Goal: Task Accomplishment & Management: Manage account settings

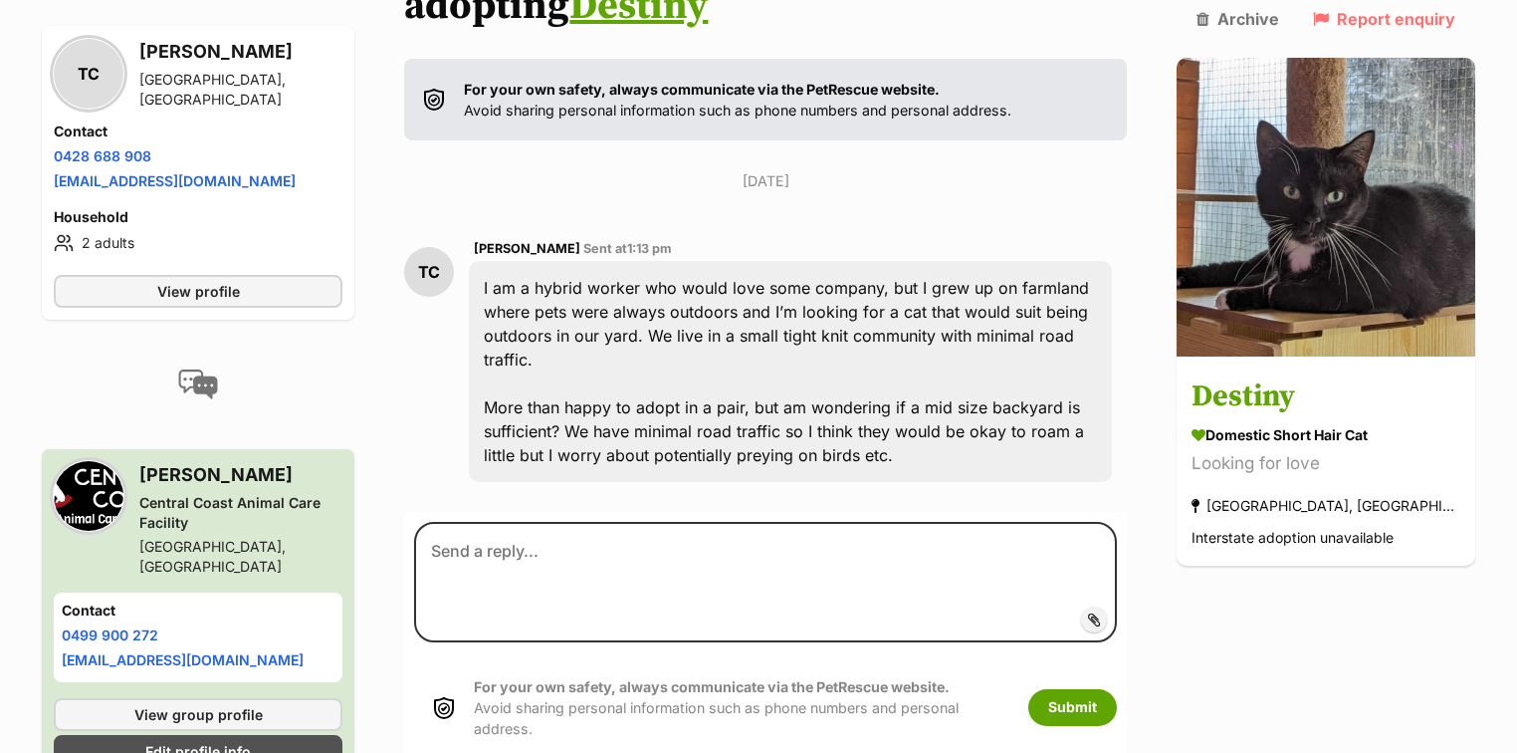
scroll to position [478, 0]
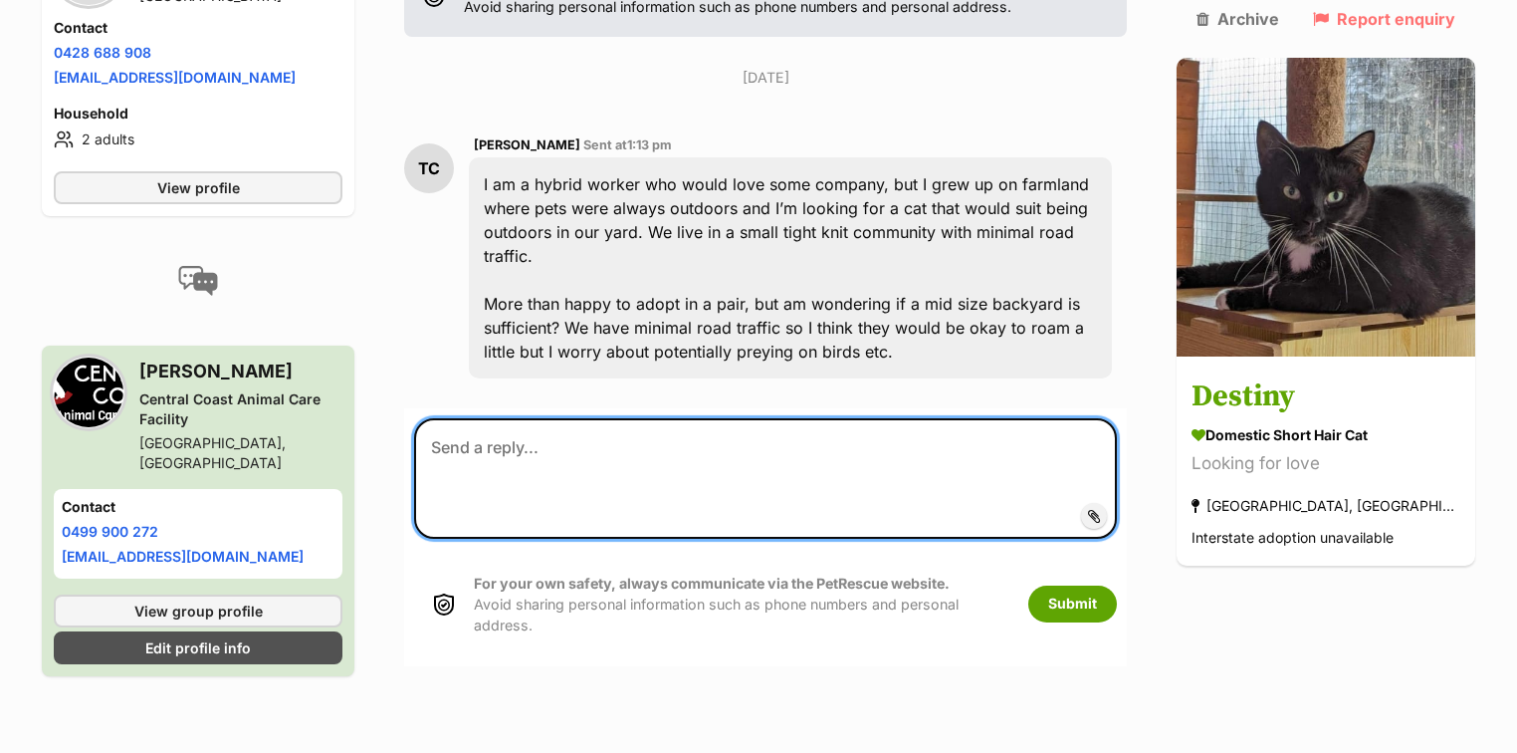
click at [546, 418] on textarea at bounding box center [765, 477] width 703 height 119
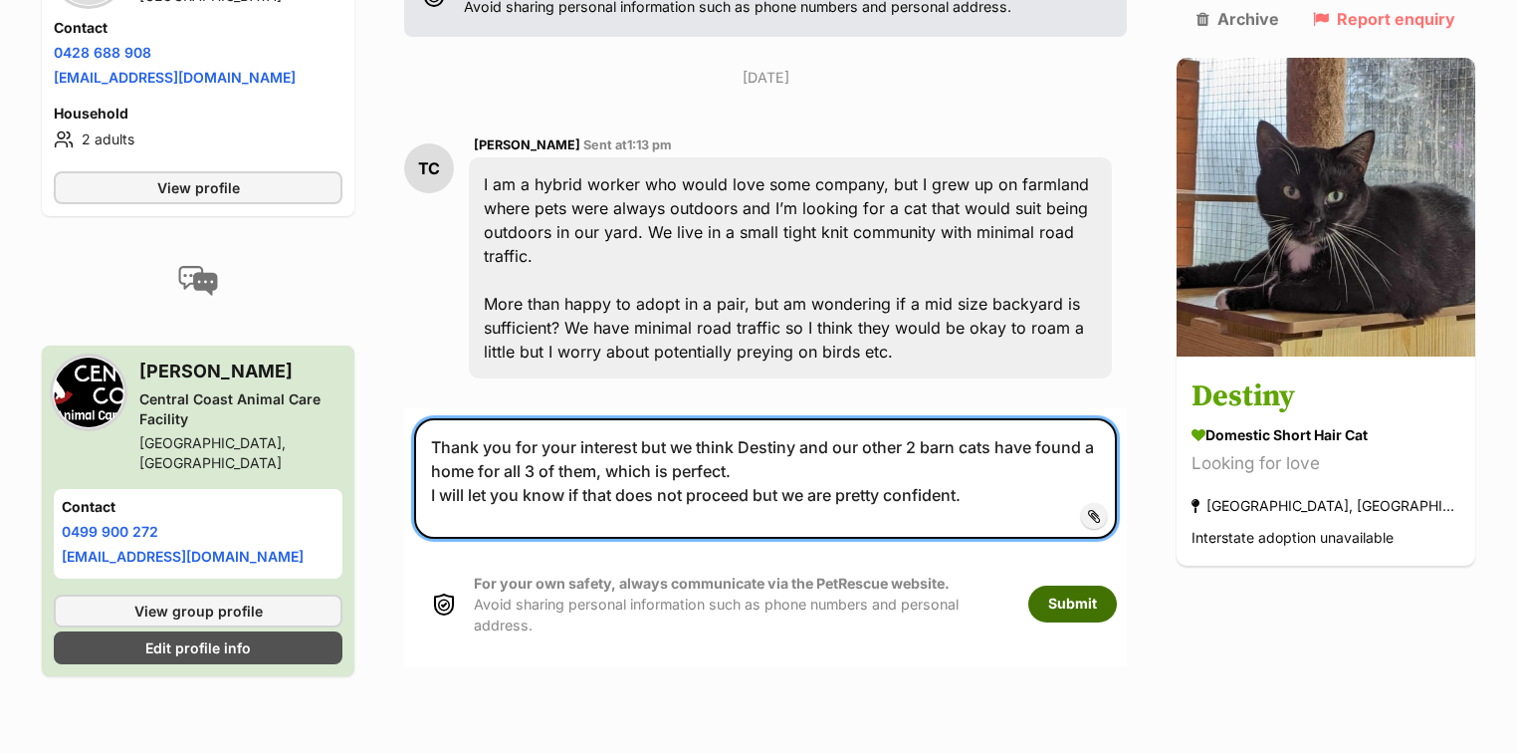
type textarea "Thank you for your interest but we think Destiny and our other 2 barn cats have…"
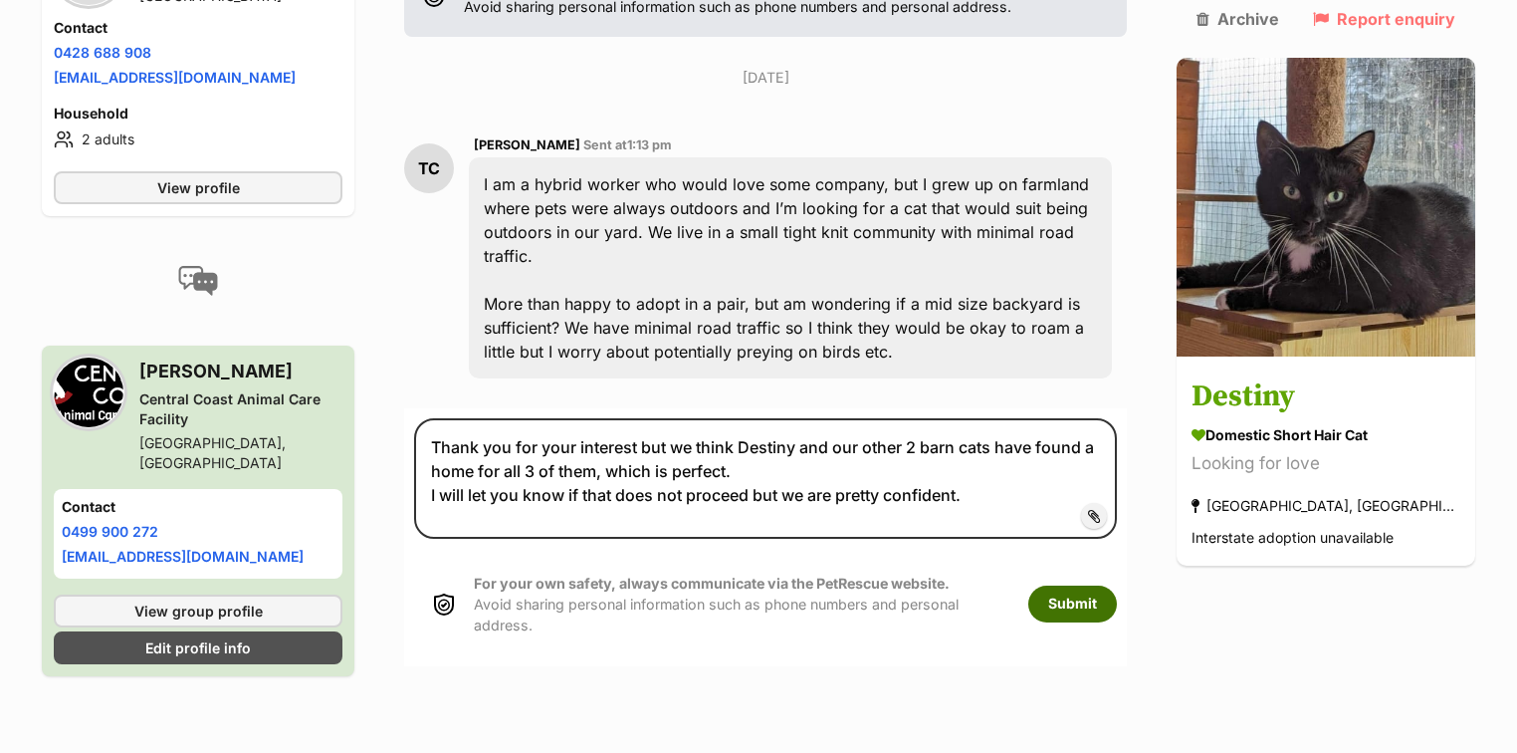
click at [1117, 585] on button "Submit" at bounding box center [1072, 603] width 89 height 36
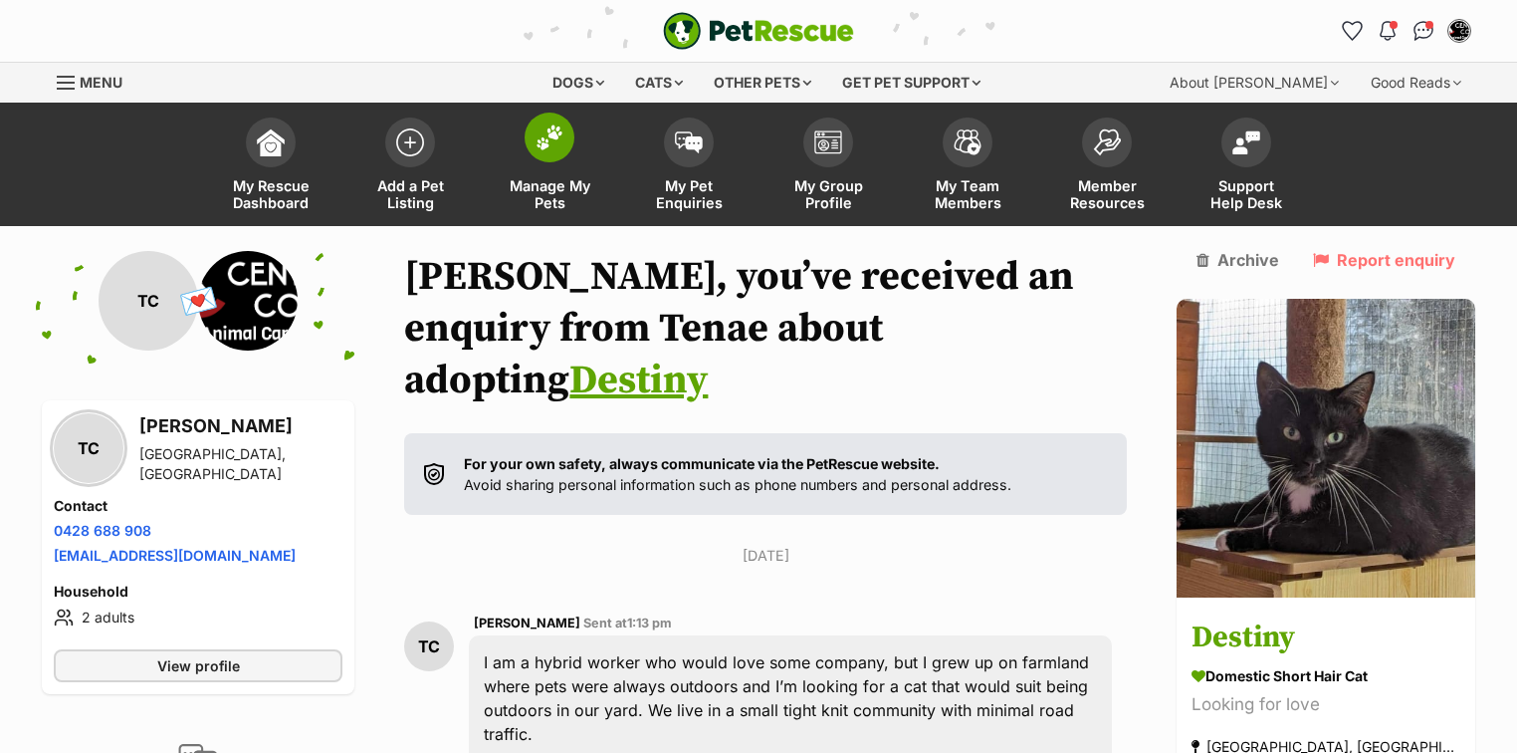
click at [558, 140] on img at bounding box center [550, 137] width 28 height 26
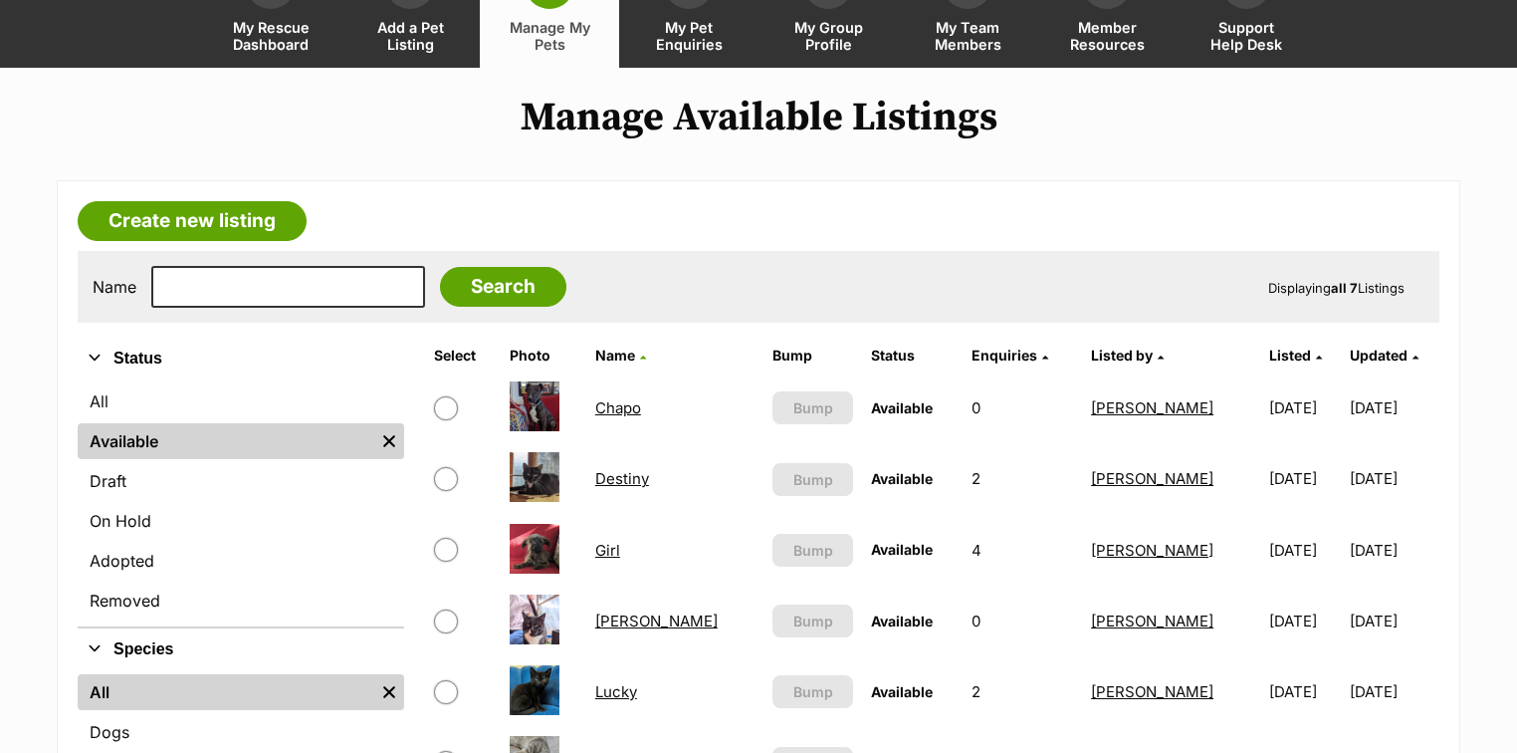
scroll to position [159, 0]
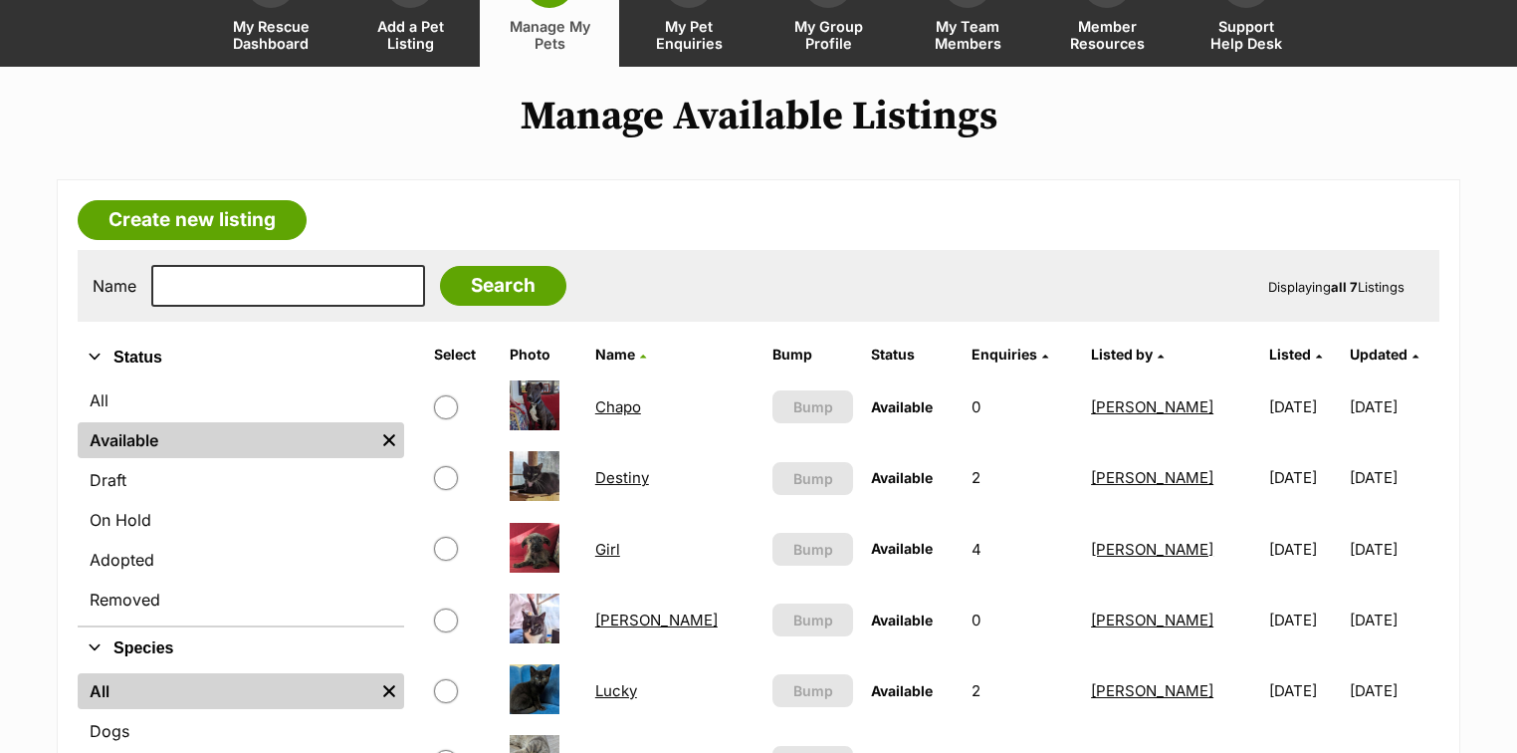
click at [447, 477] on input "checkbox" at bounding box center [446, 478] width 24 height 24
checkbox input "true"
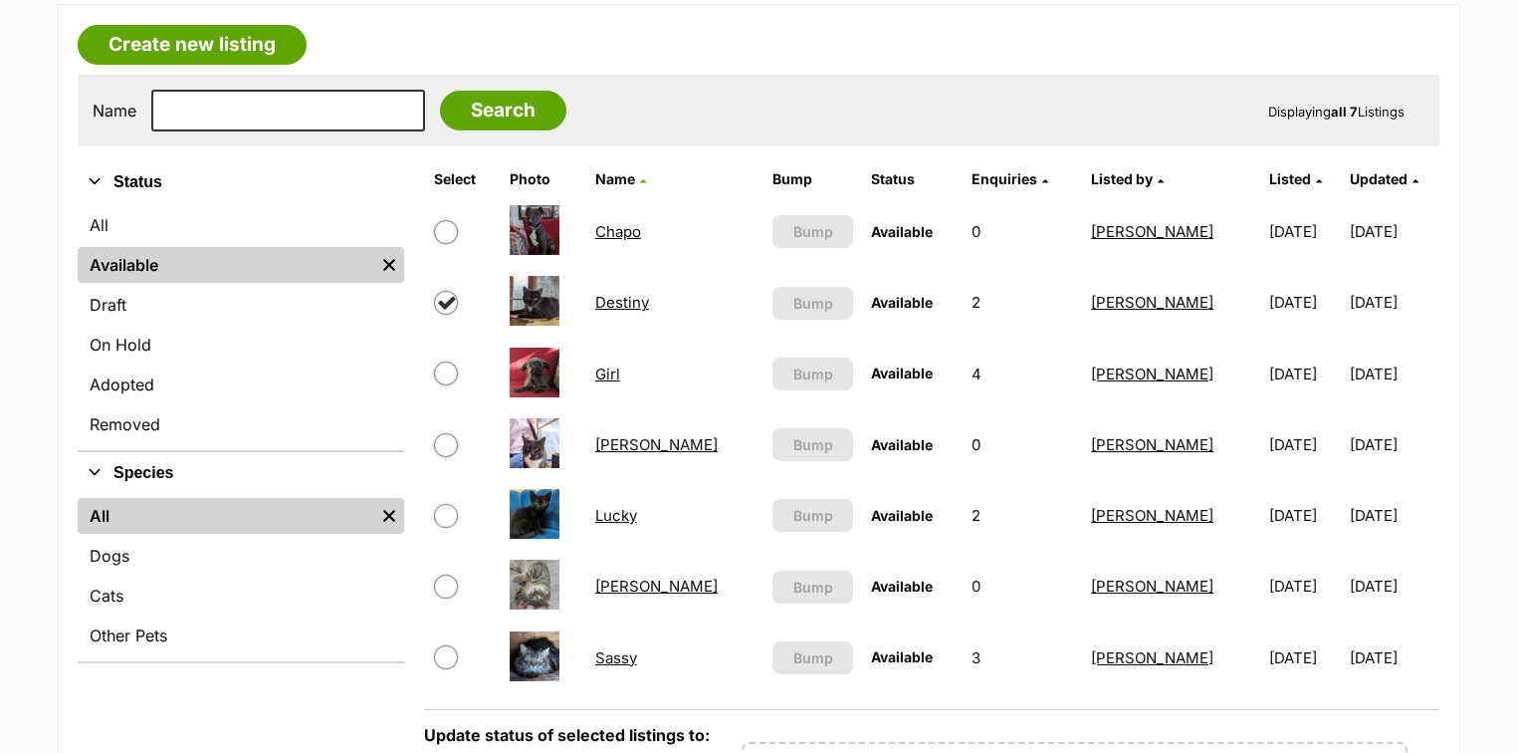
scroll to position [478, 0]
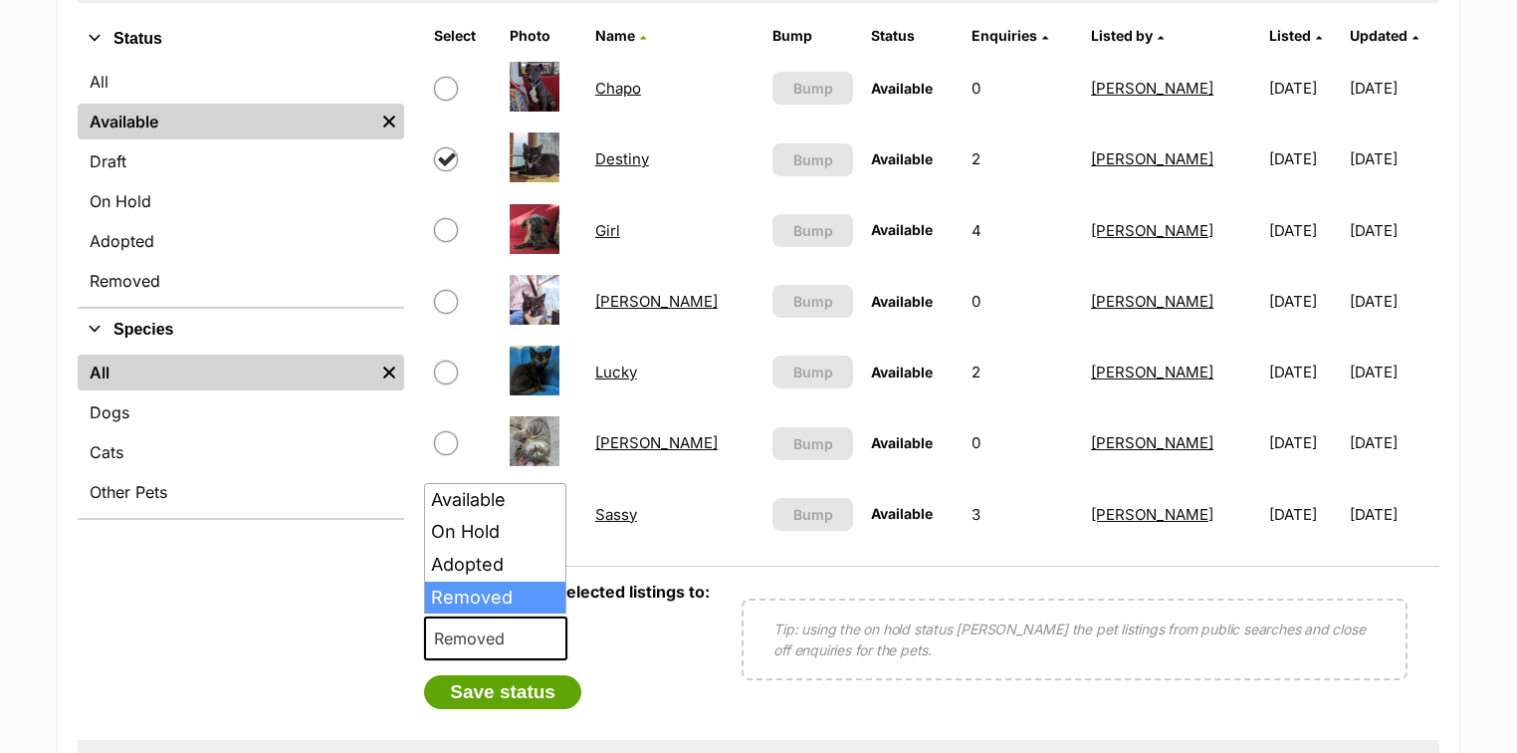
click at [538, 632] on span "Removed" at bounding box center [495, 638] width 143 height 44
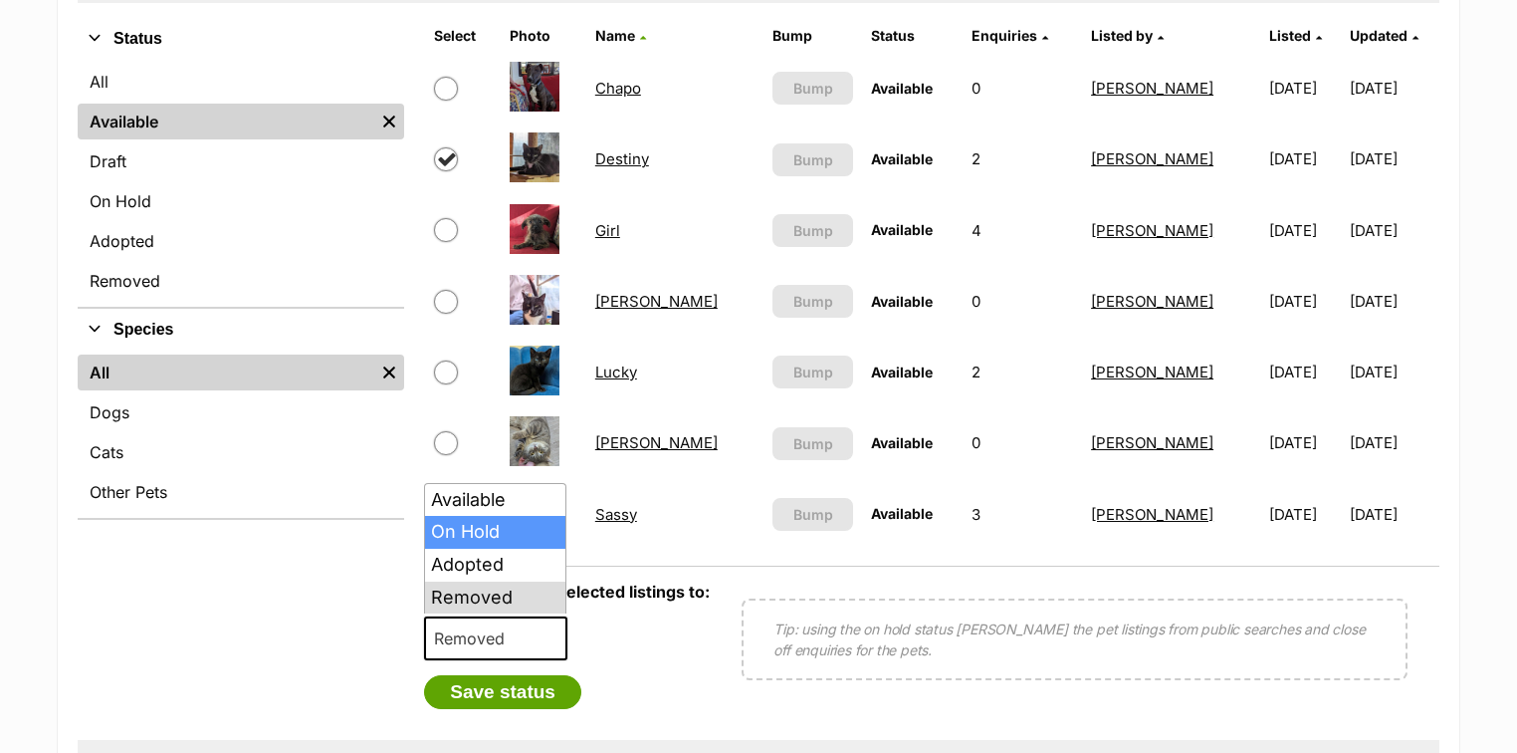
select select "on_hold"
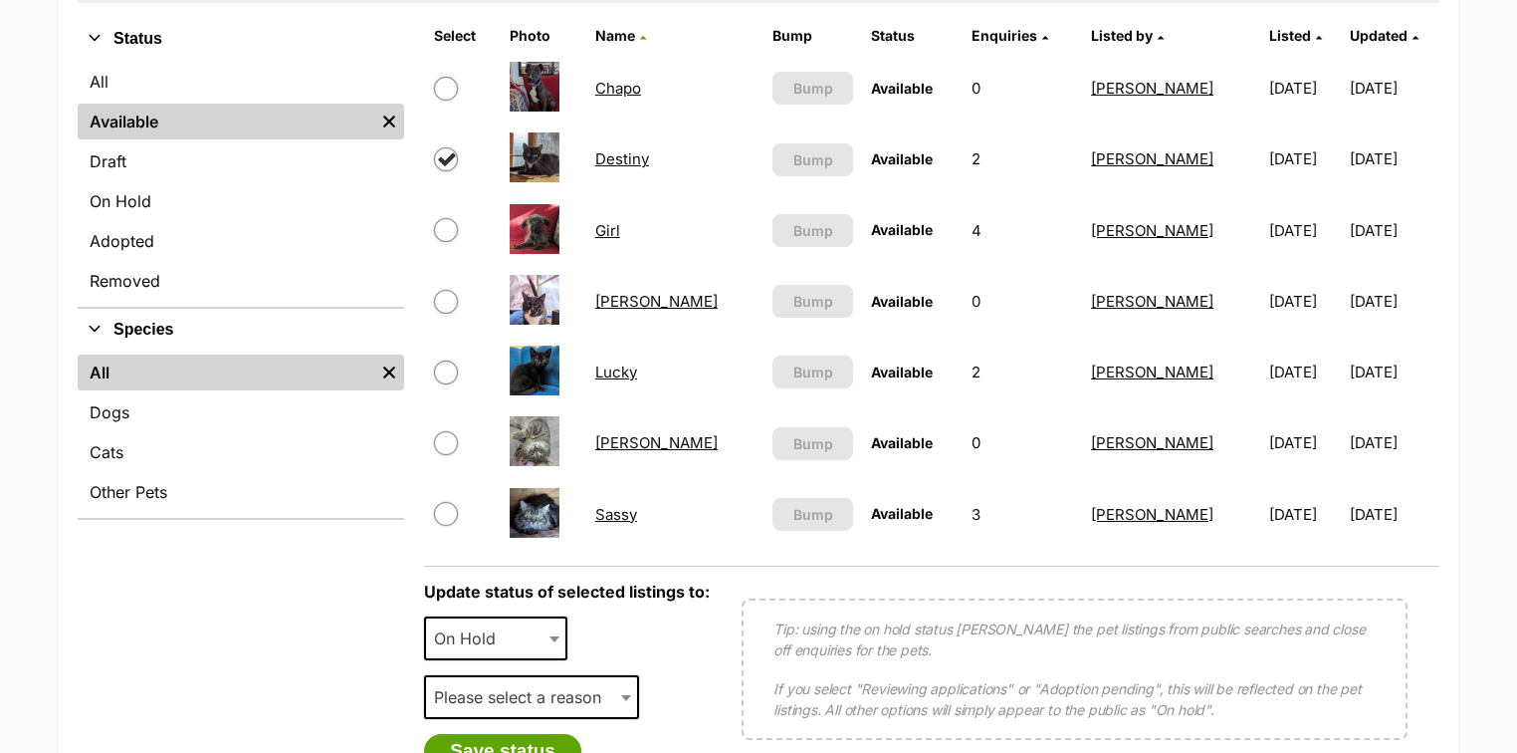
click at [474, 701] on span "Please select a reason" at bounding box center [523, 697] width 195 height 28
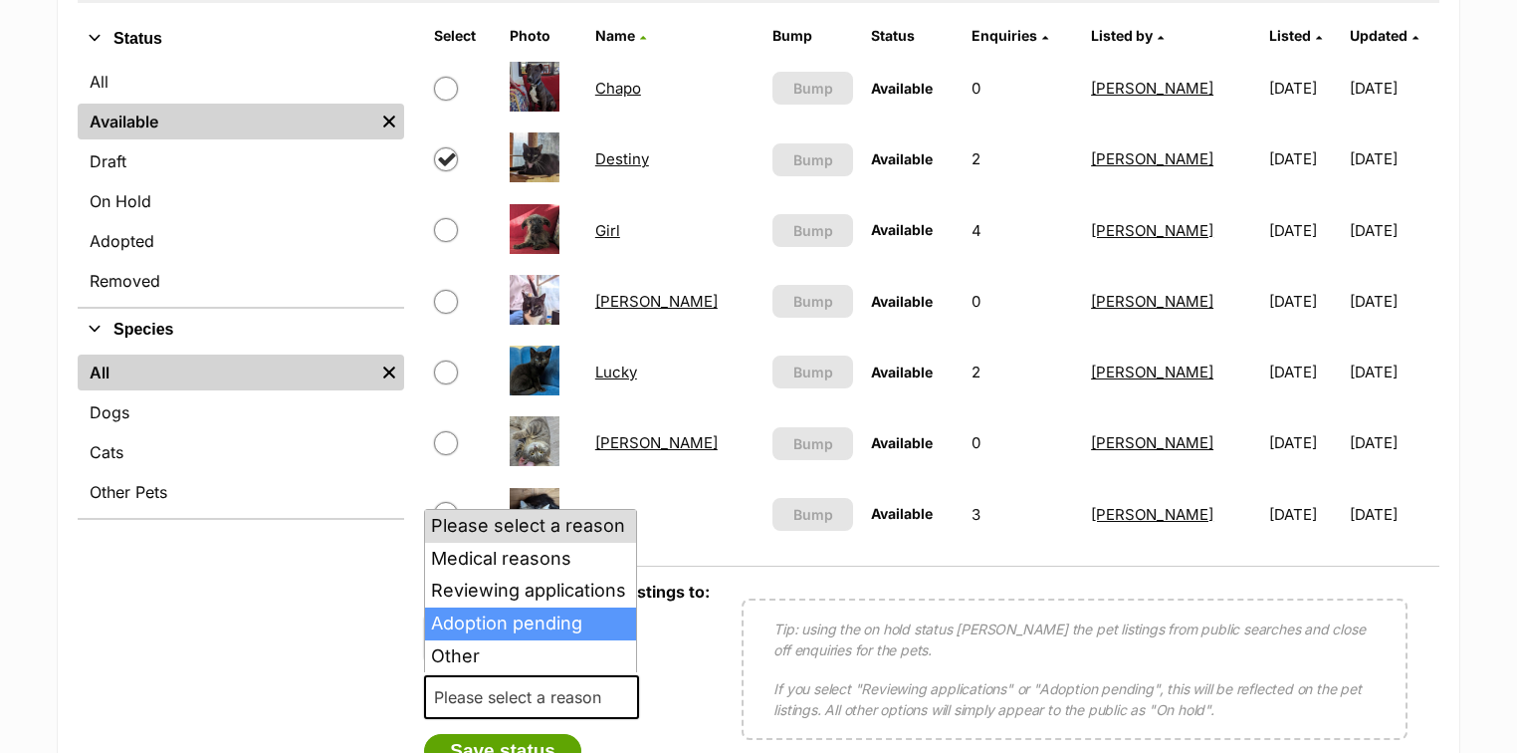
select select "adoption_pending"
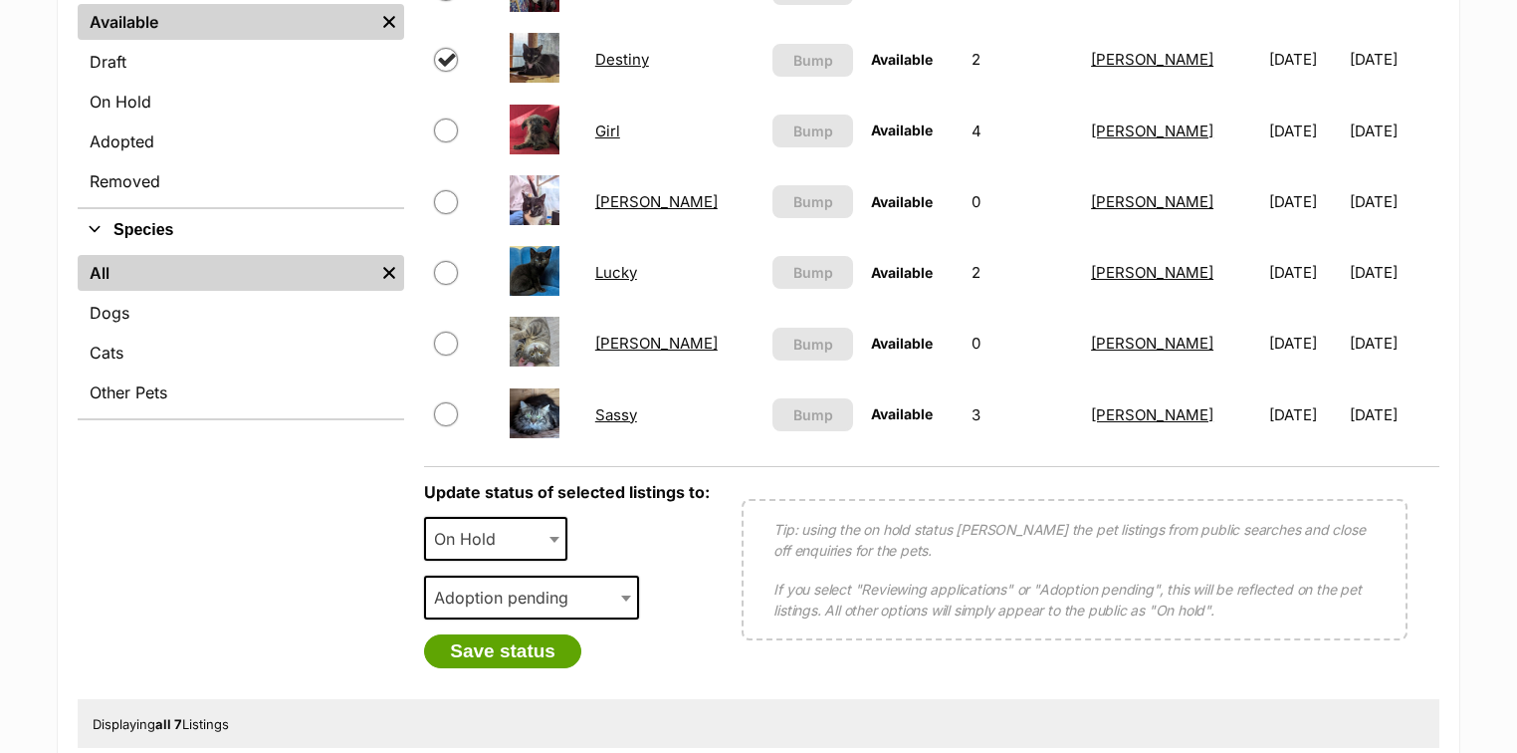
scroll to position [717, 0]
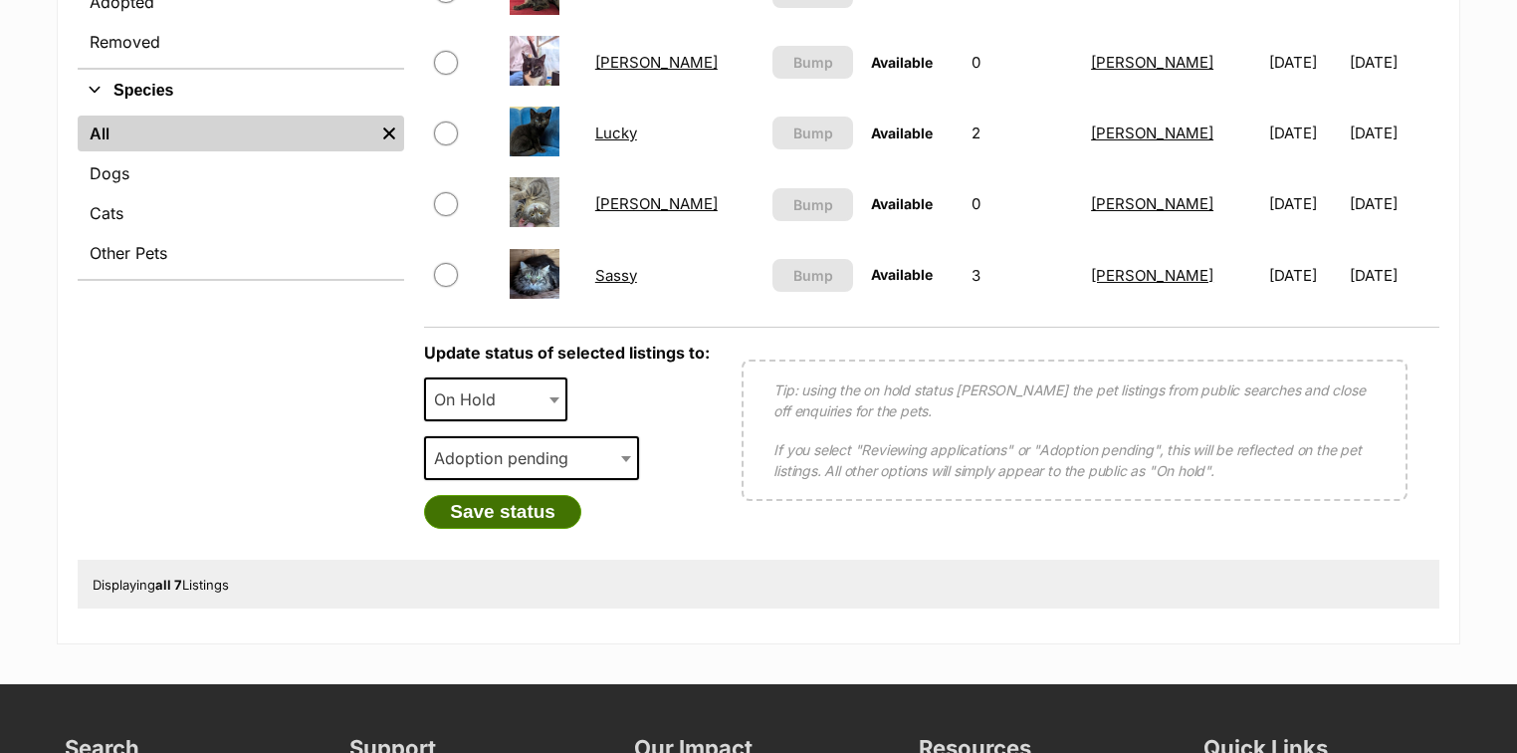
click at [481, 512] on button "Save status" at bounding box center [502, 512] width 157 height 34
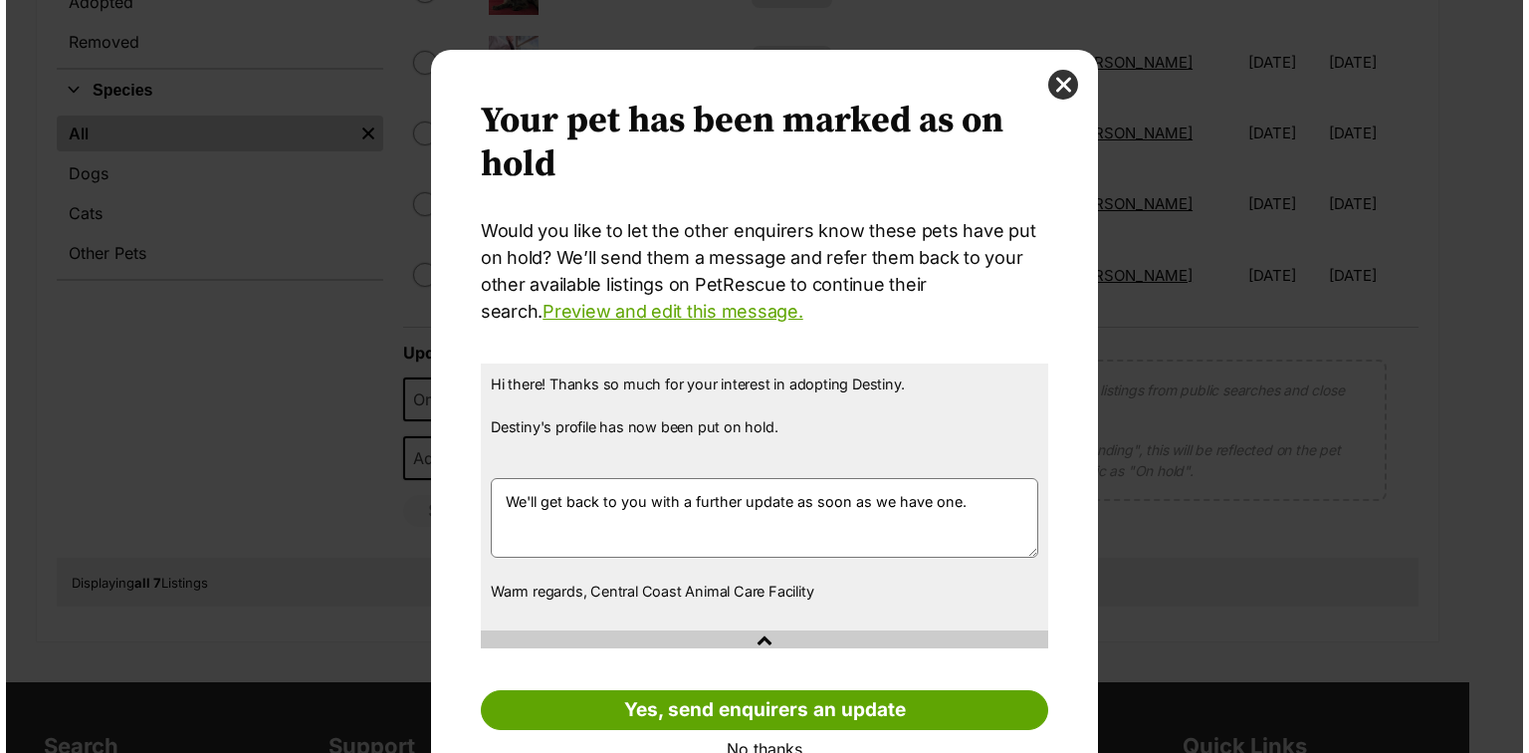
scroll to position [0, 0]
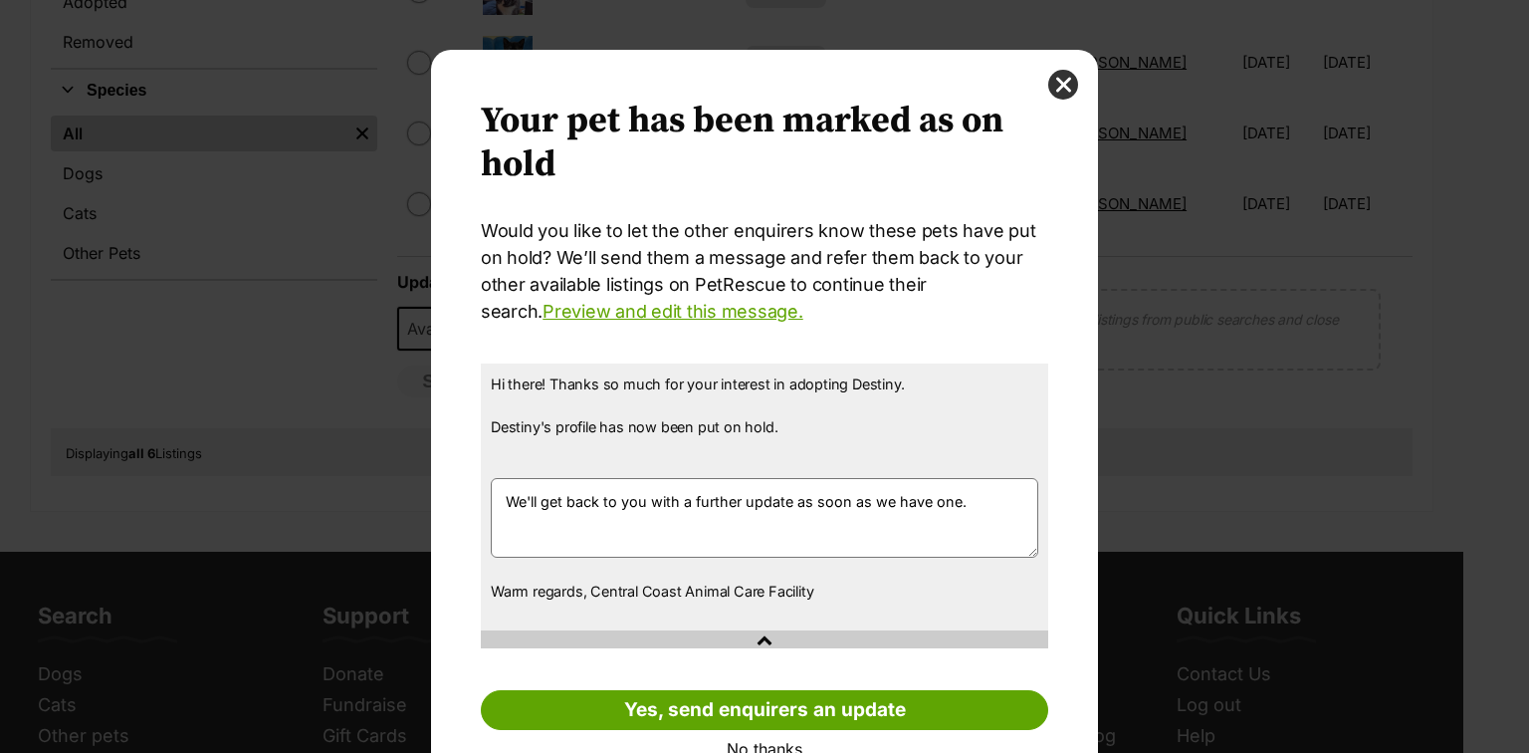
click at [770, 742] on link "No thanks" at bounding box center [764, 749] width 567 height 18
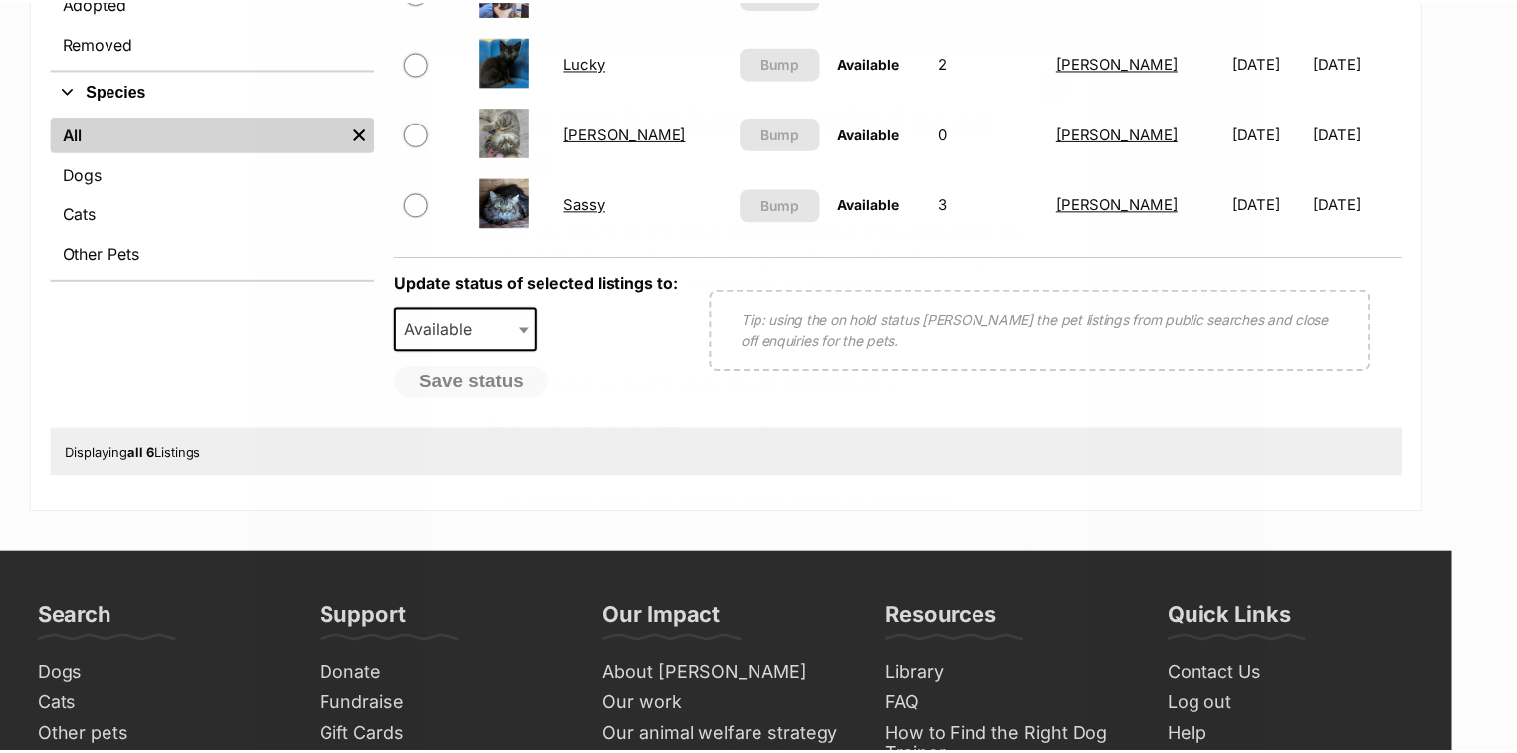
scroll to position [717, 0]
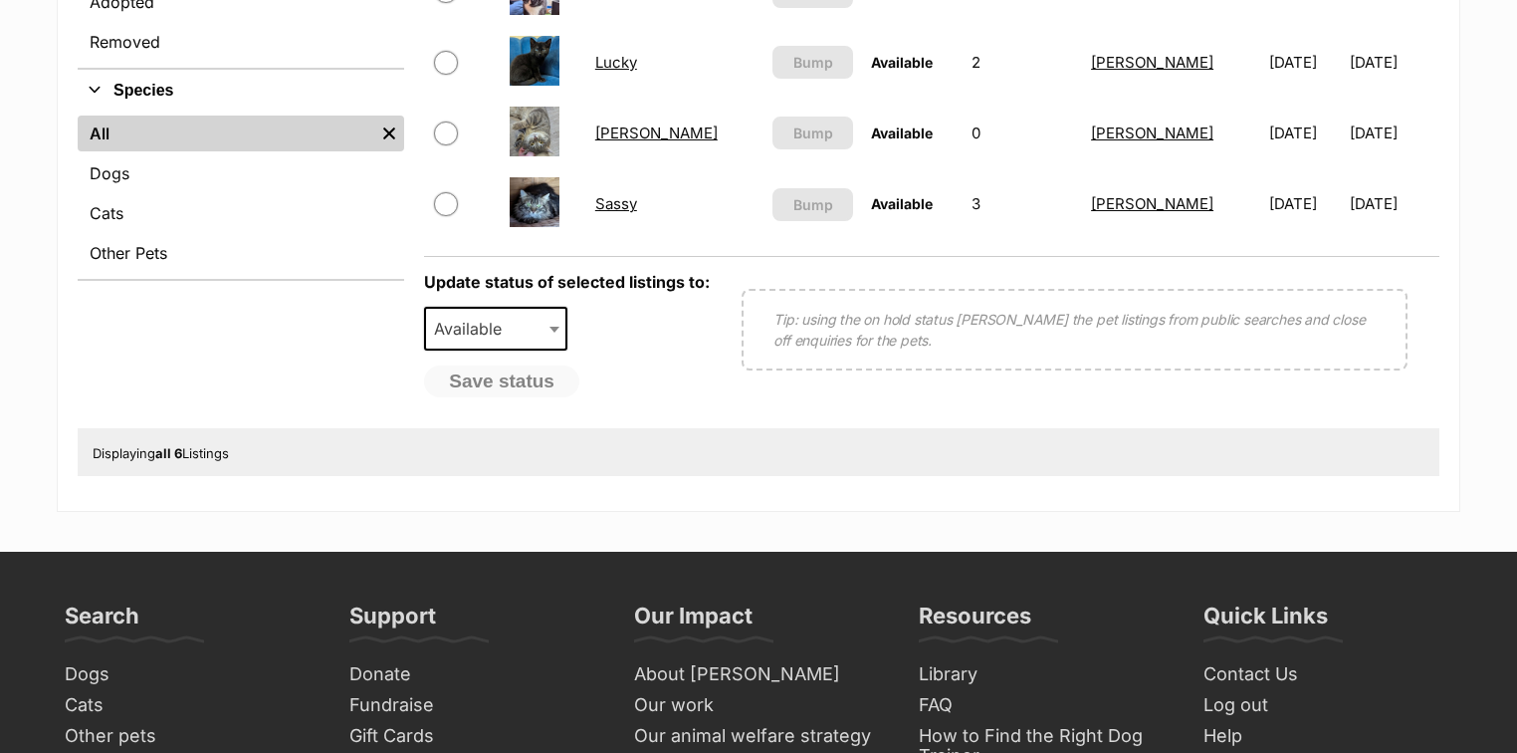
click at [448, 206] on input "checkbox" at bounding box center [446, 204] width 24 height 24
checkbox input "true"
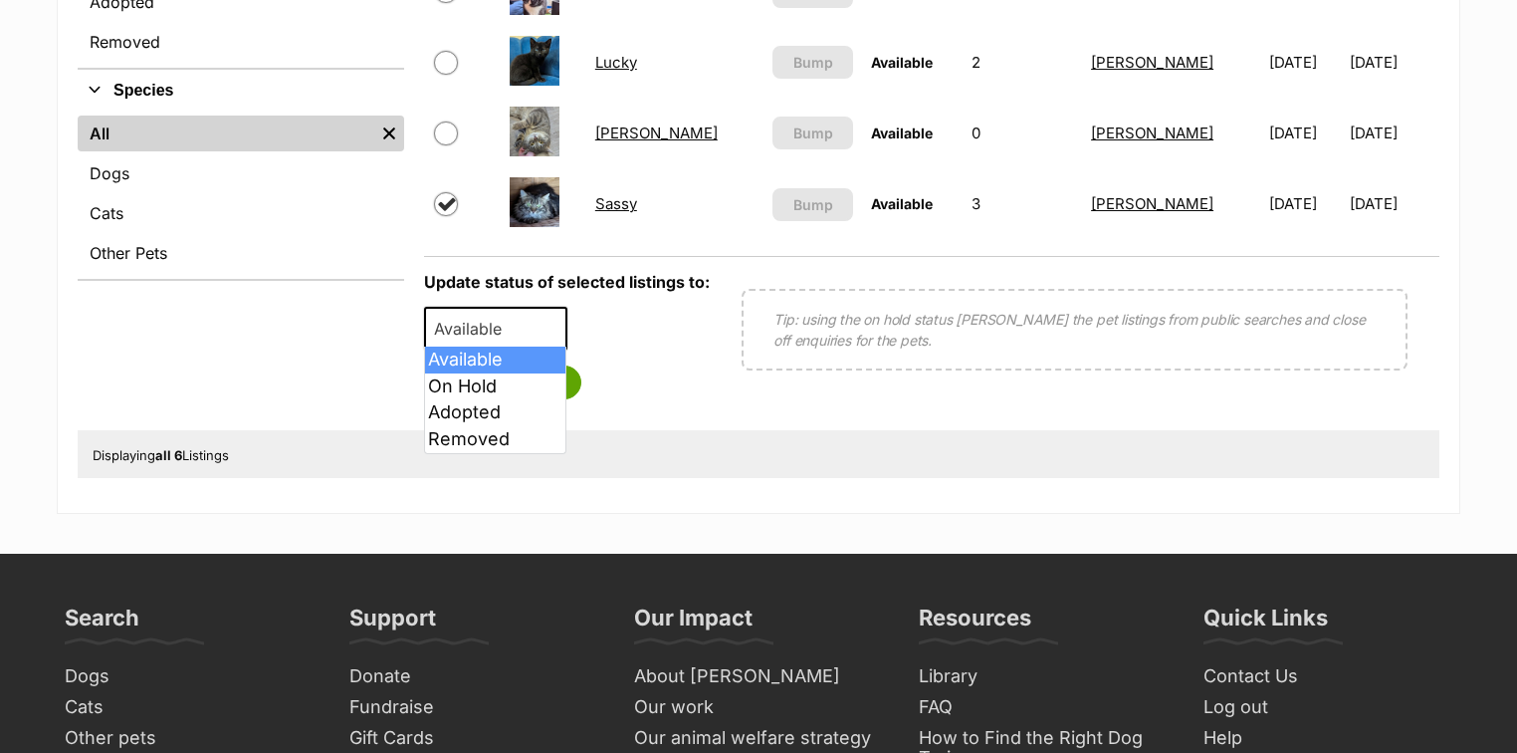
click at [470, 315] on span "Available" at bounding box center [474, 329] width 96 height 28
select select "on_hold"
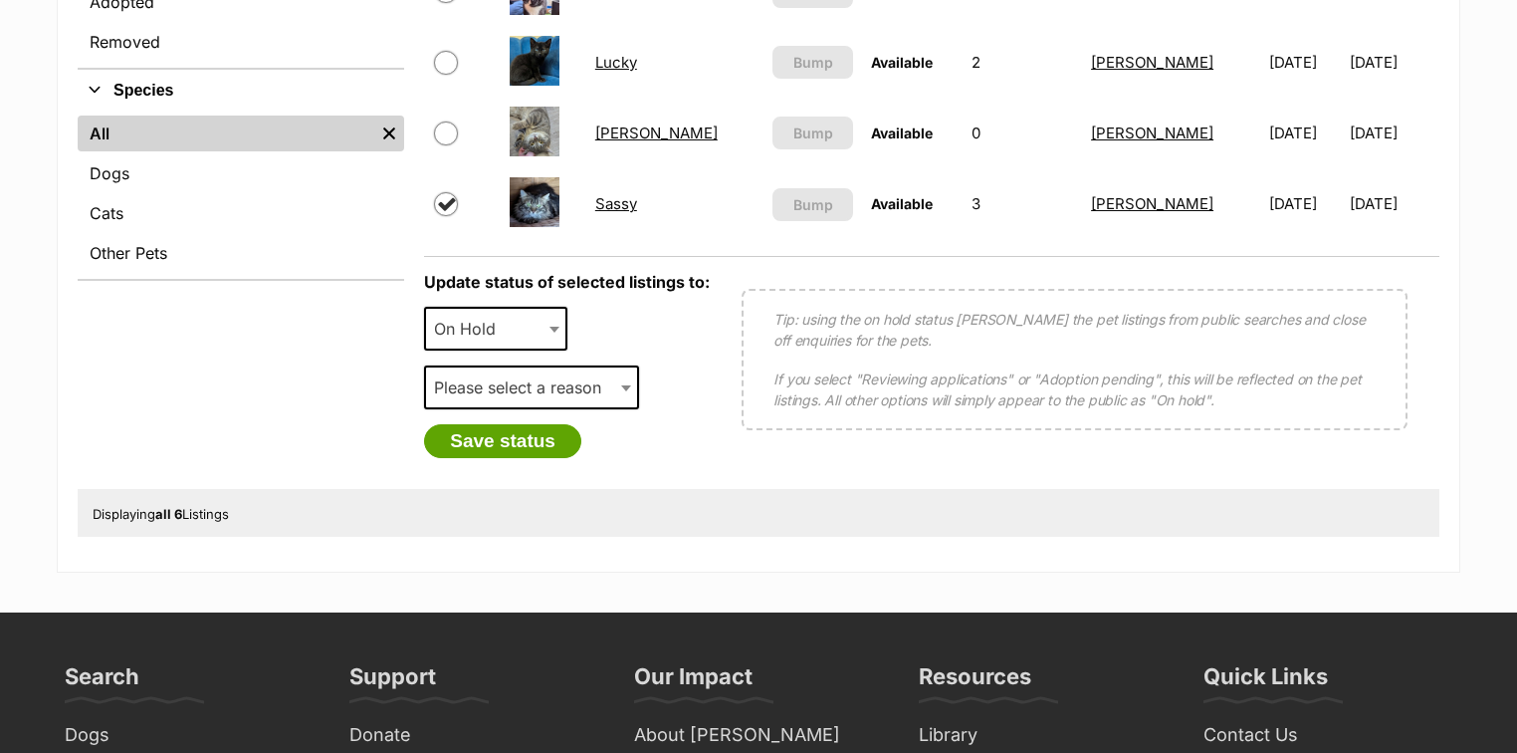
click at [486, 388] on span "Please select a reason" at bounding box center [523, 387] width 195 height 28
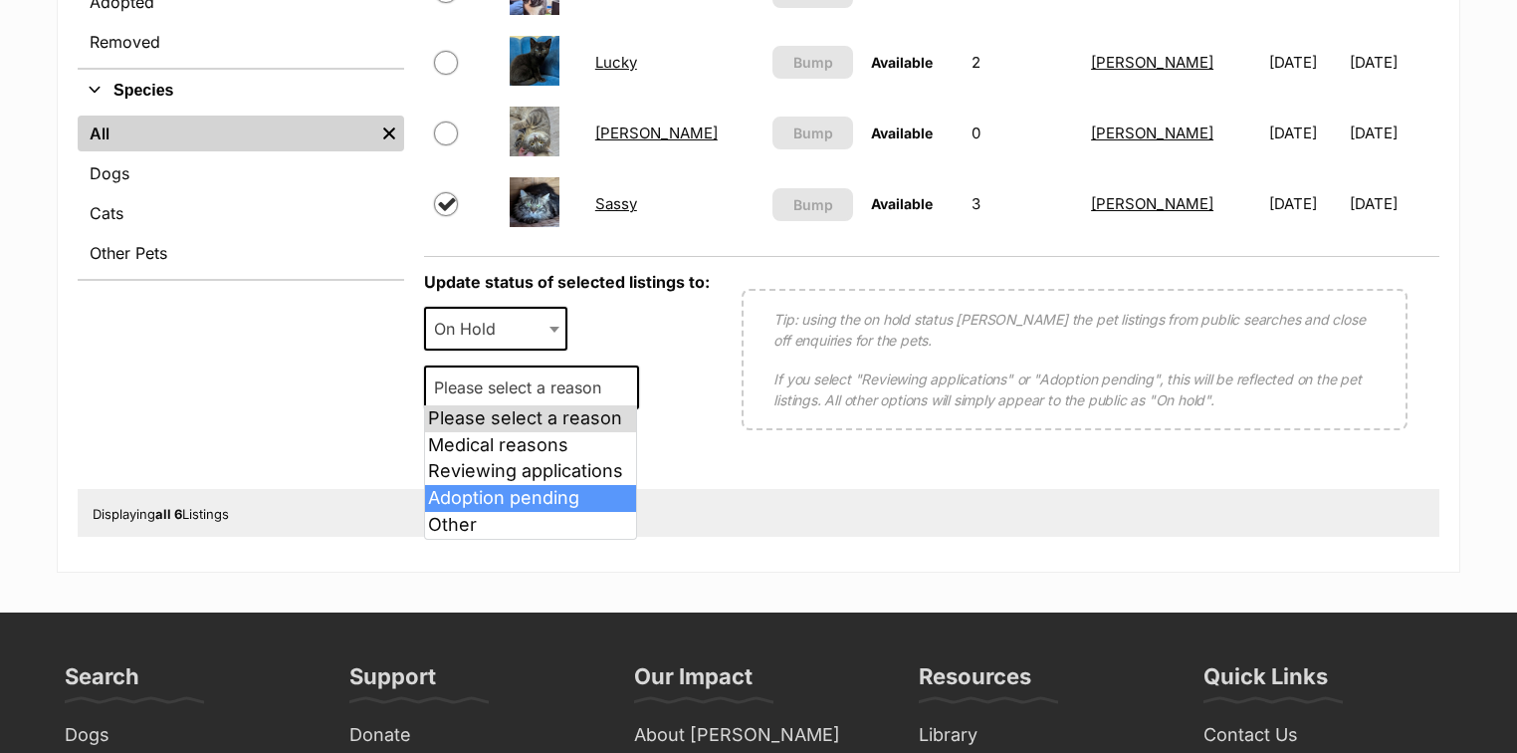
select select "adoption_pending"
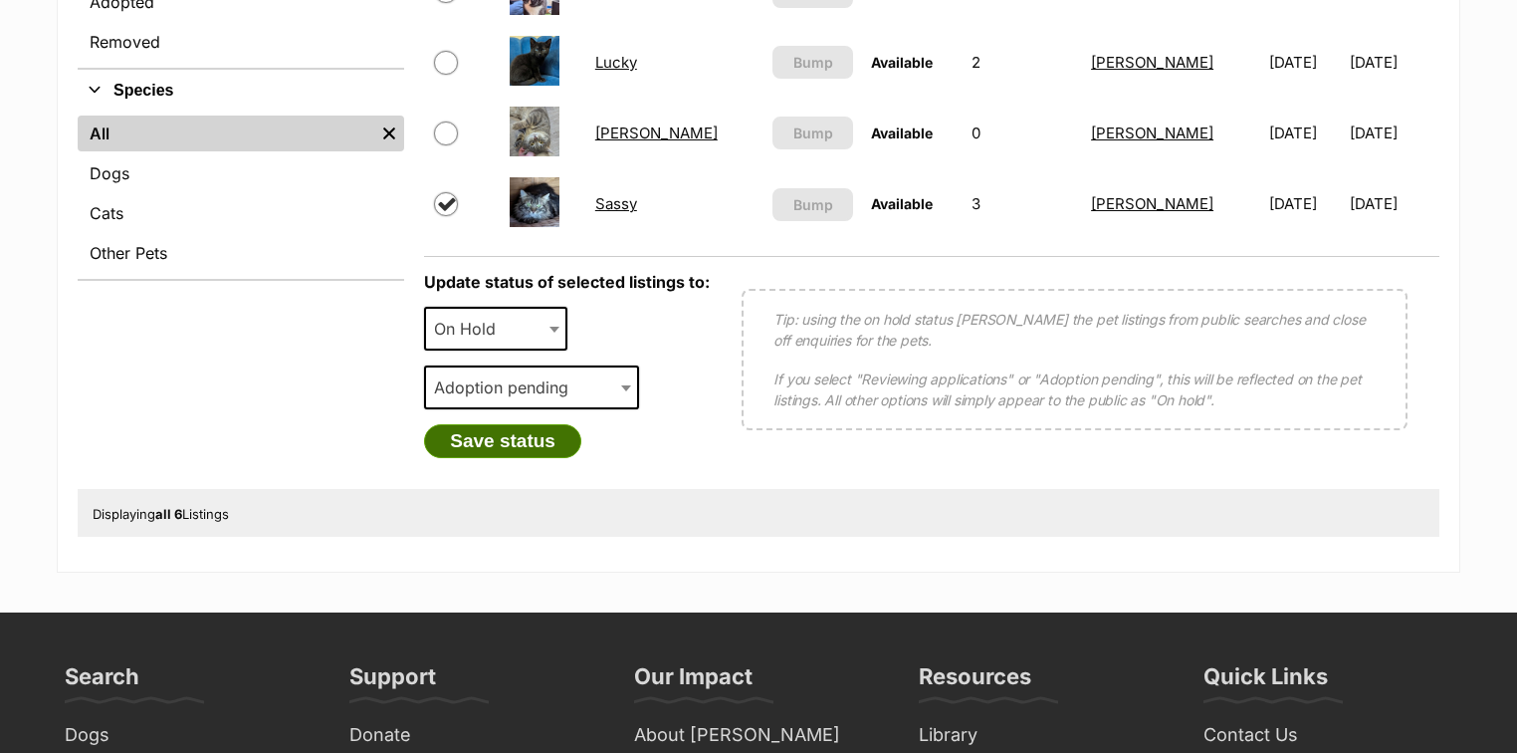
click at [498, 444] on button "Save status" at bounding box center [502, 441] width 157 height 34
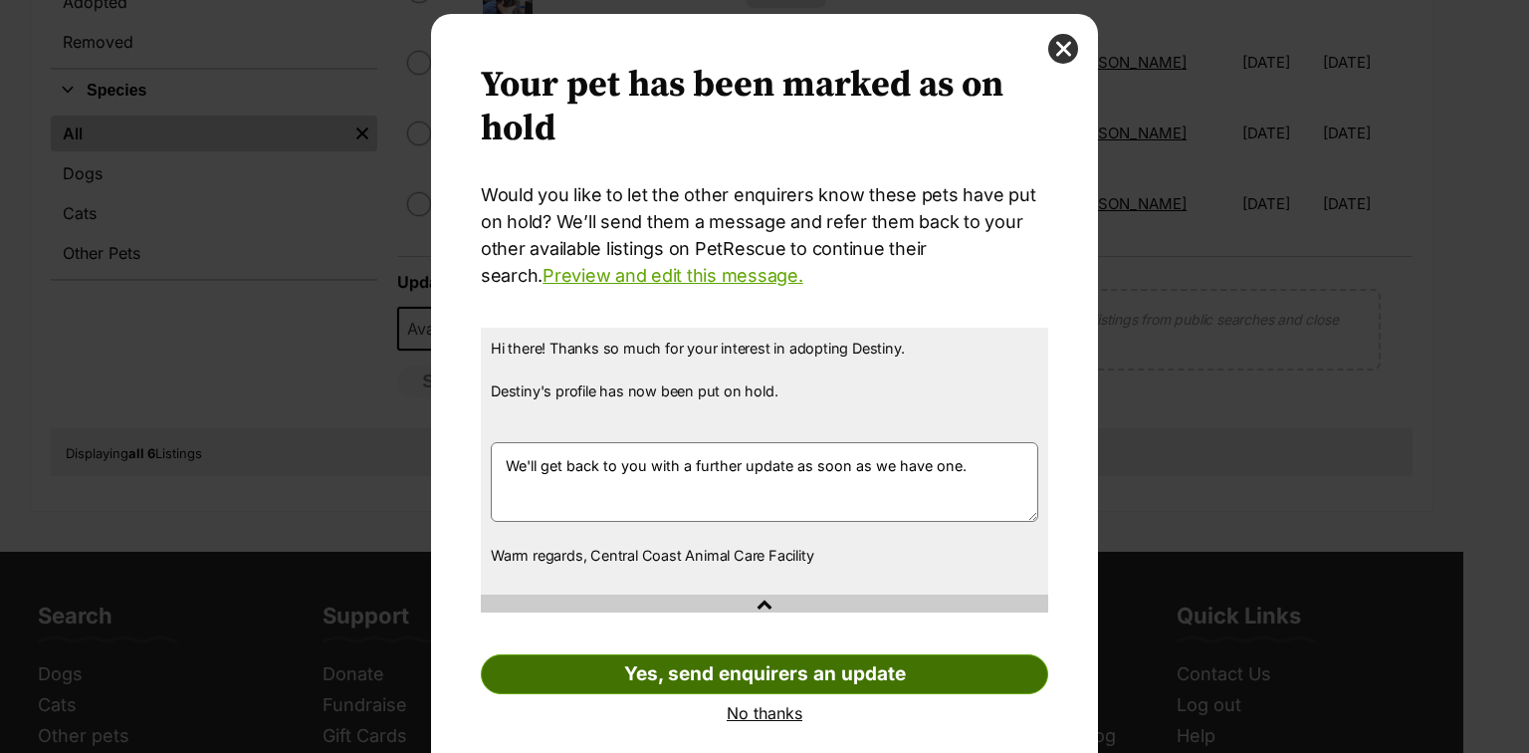
scroll to position [56, 0]
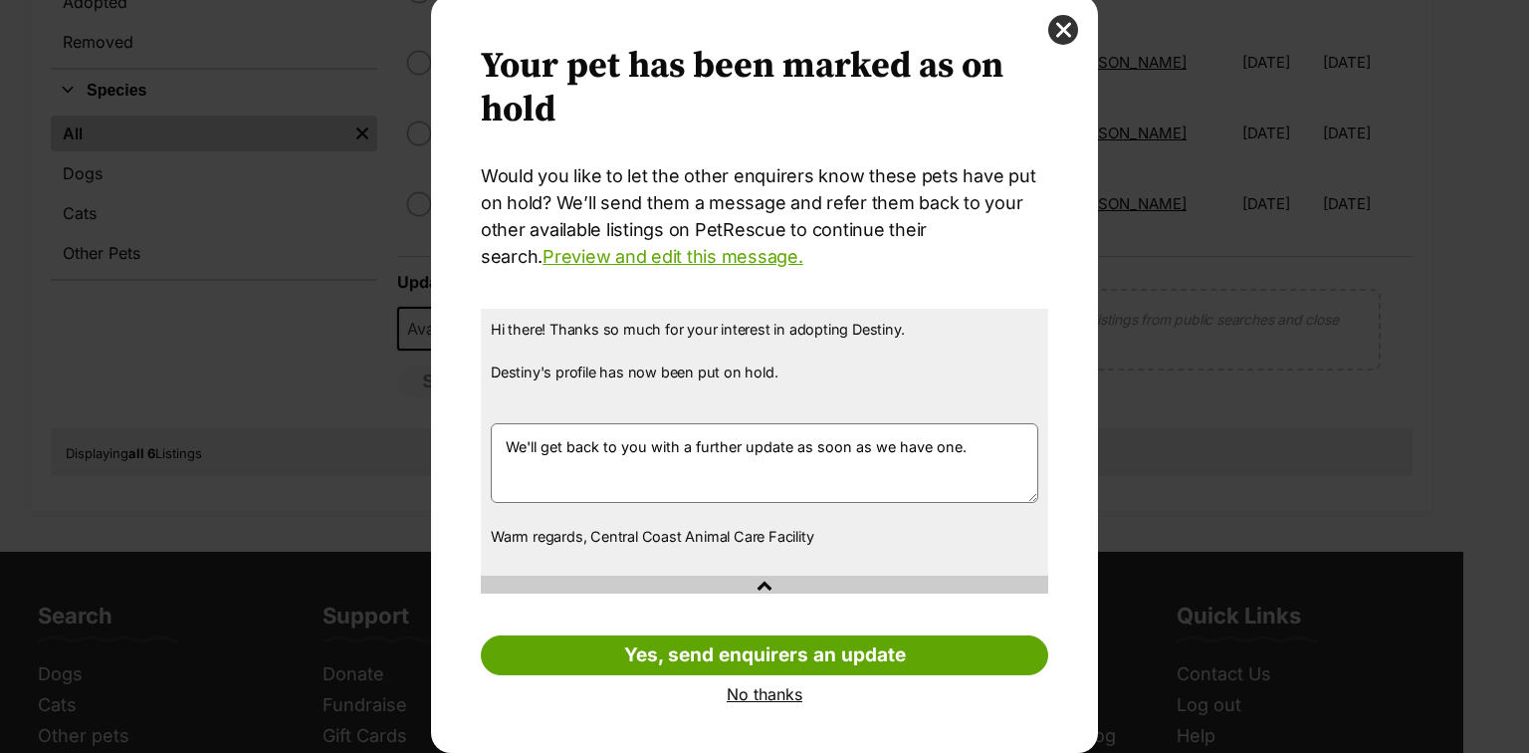
click at [754, 693] on link "No thanks" at bounding box center [764, 694] width 567 height 18
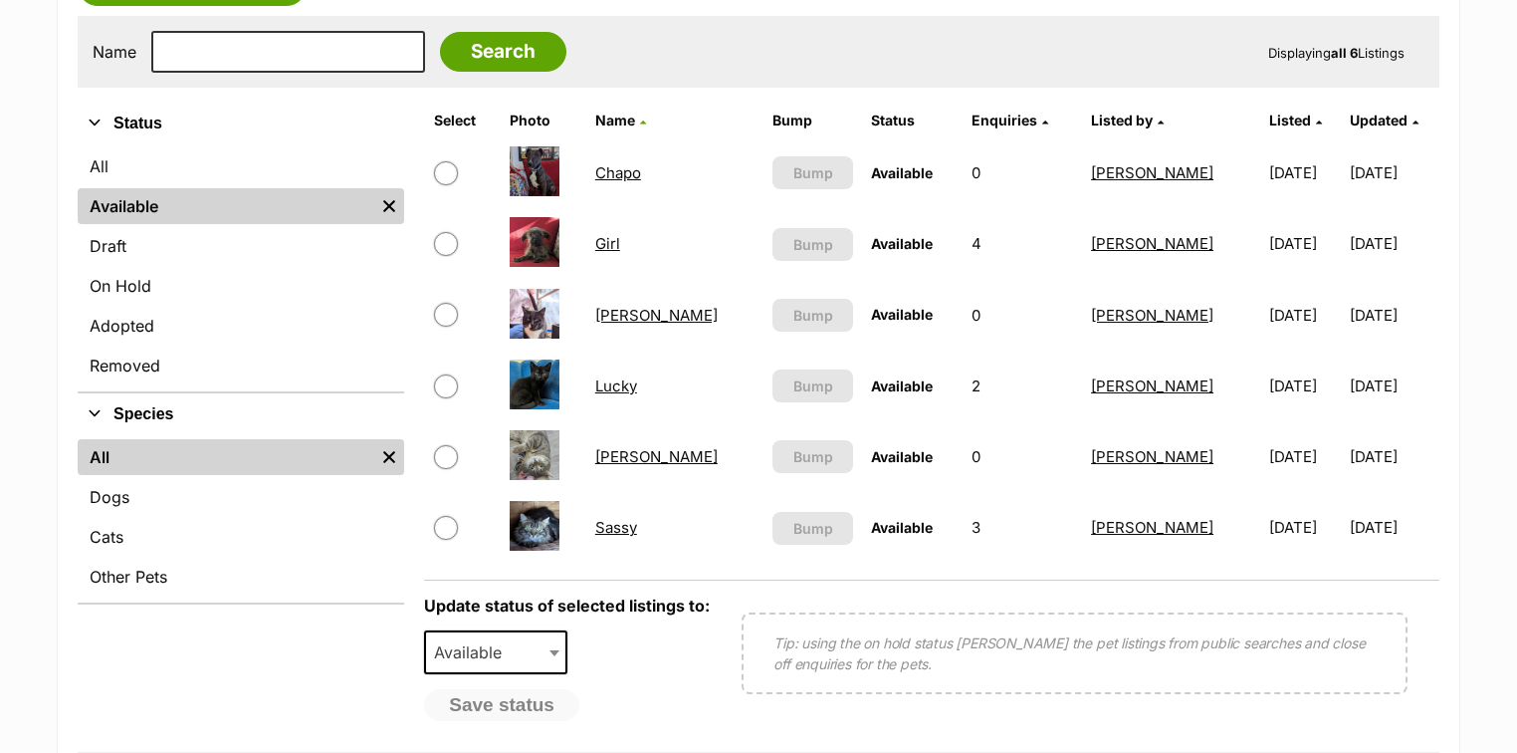
scroll to position [319, 0]
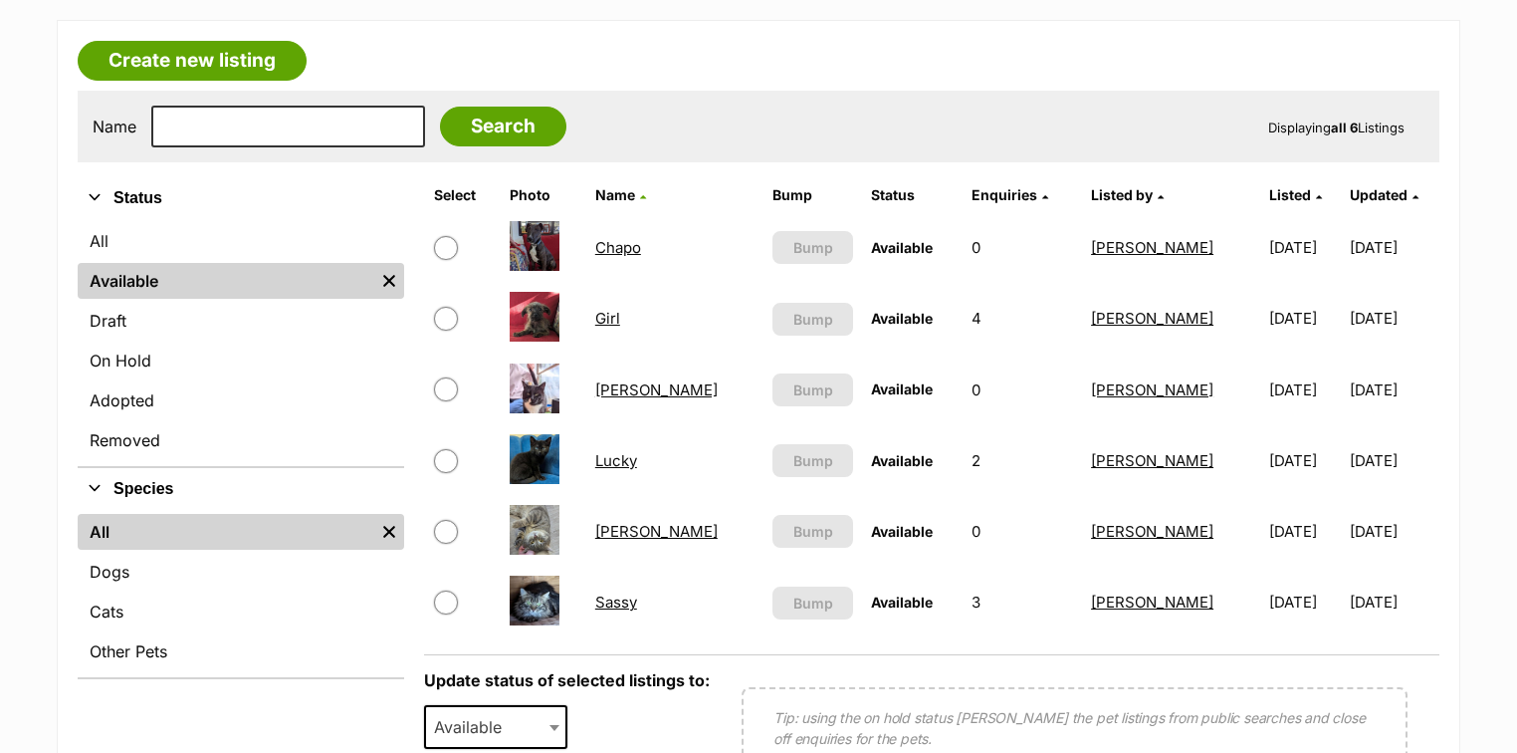
click at [457, 599] on input "checkbox" at bounding box center [446, 602] width 24 height 24
checkbox input "true"
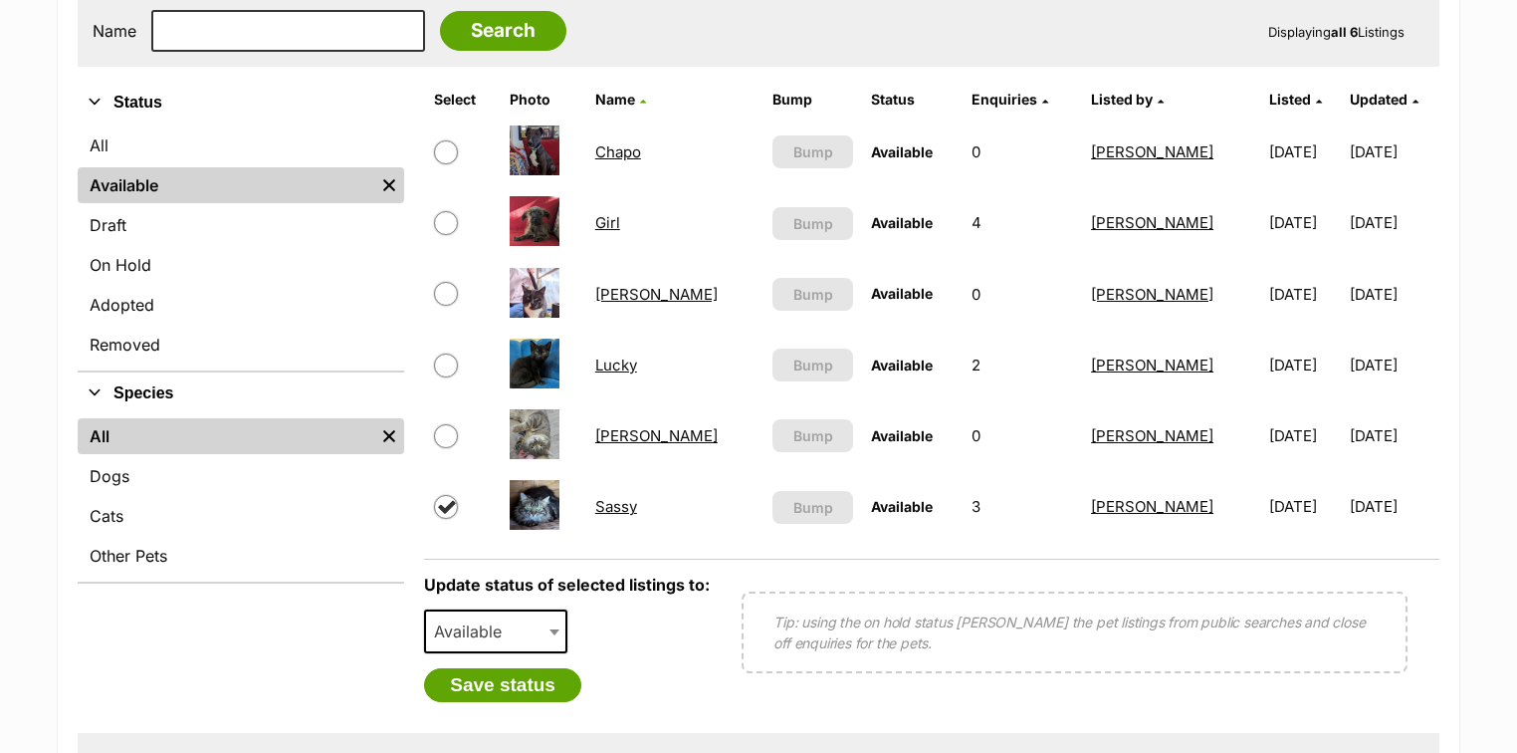
scroll to position [558, 0]
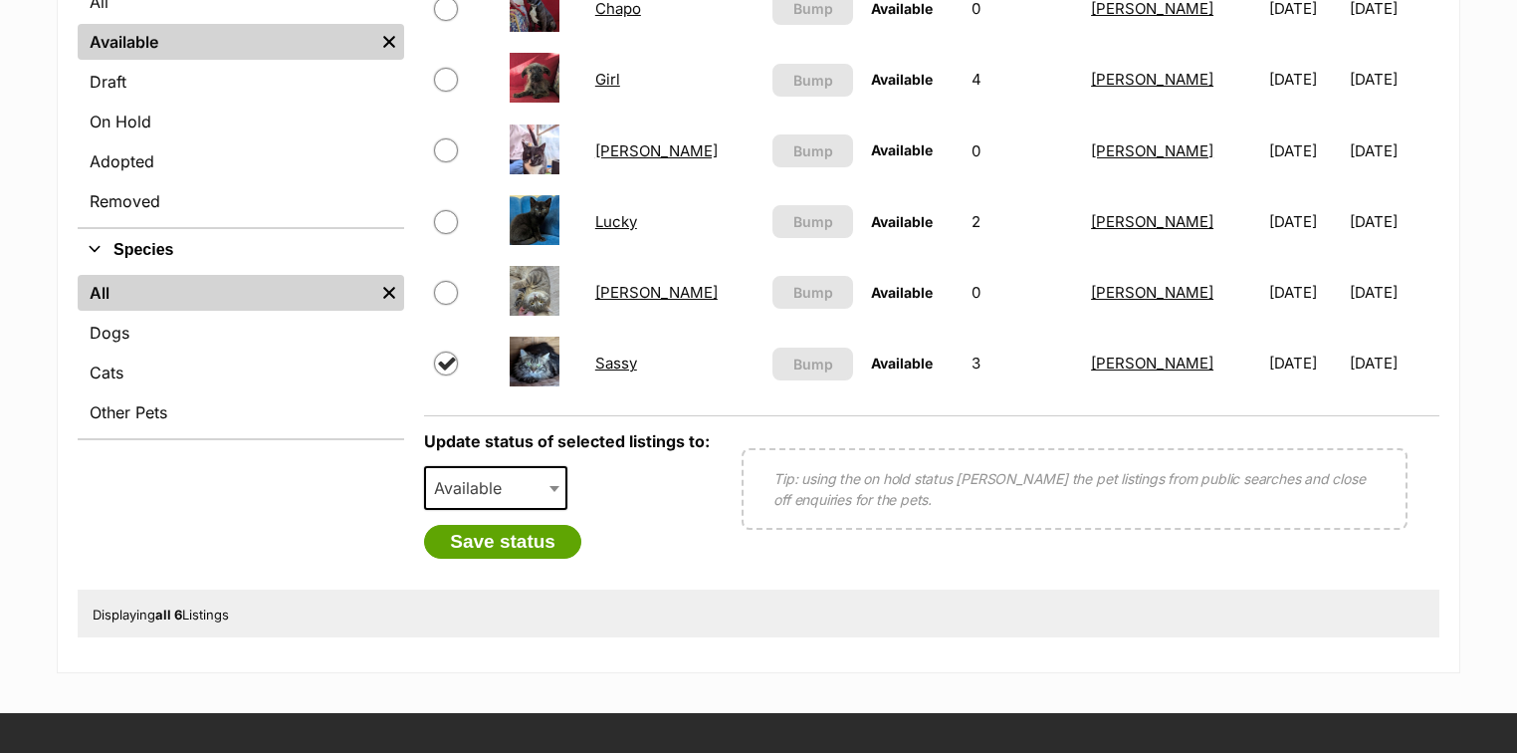
click at [478, 483] on span "Available" at bounding box center [474, 488] width 96 height 28
select select "on_hold"
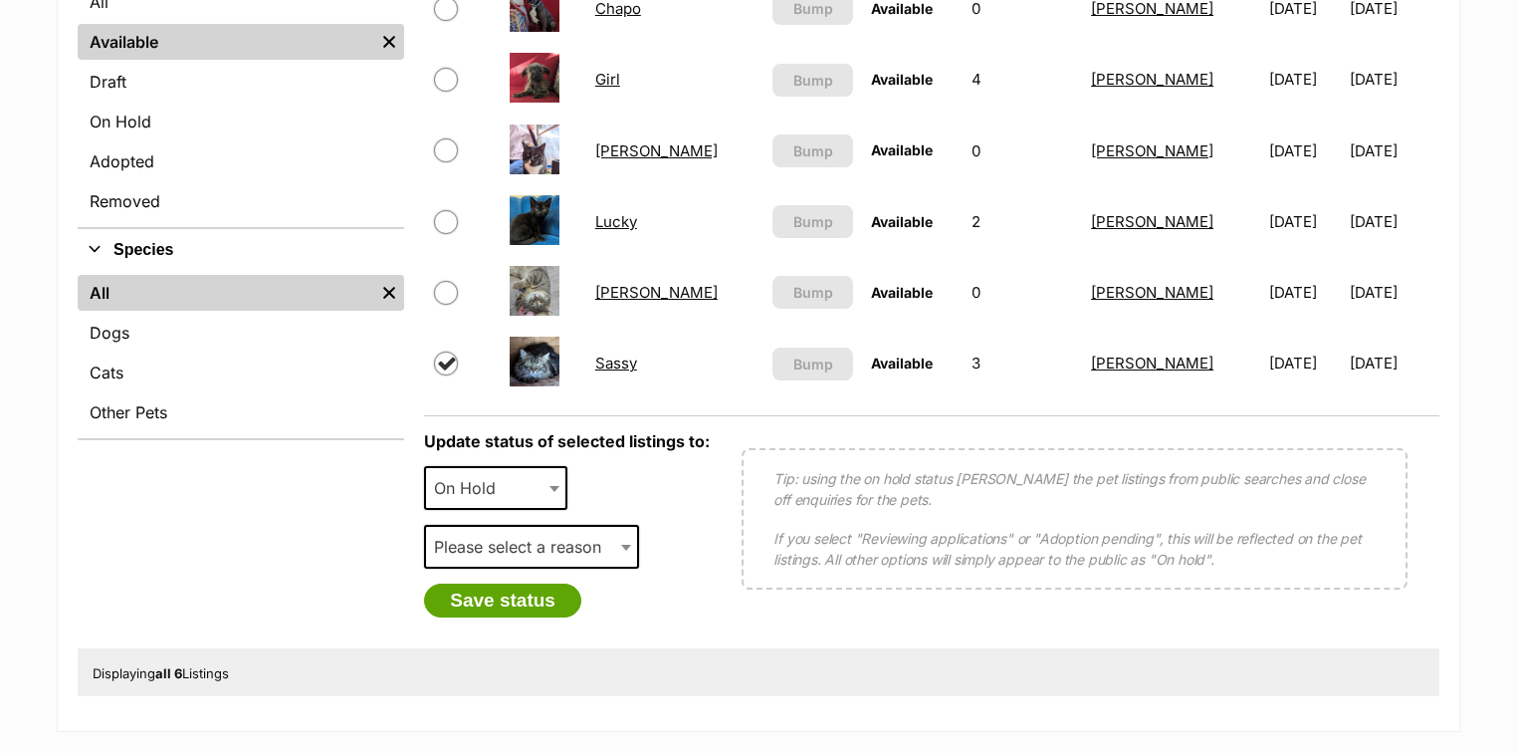
click at [495, 542] on span "Please select a reason" at bounding box center [523, 547] width 195 height 28
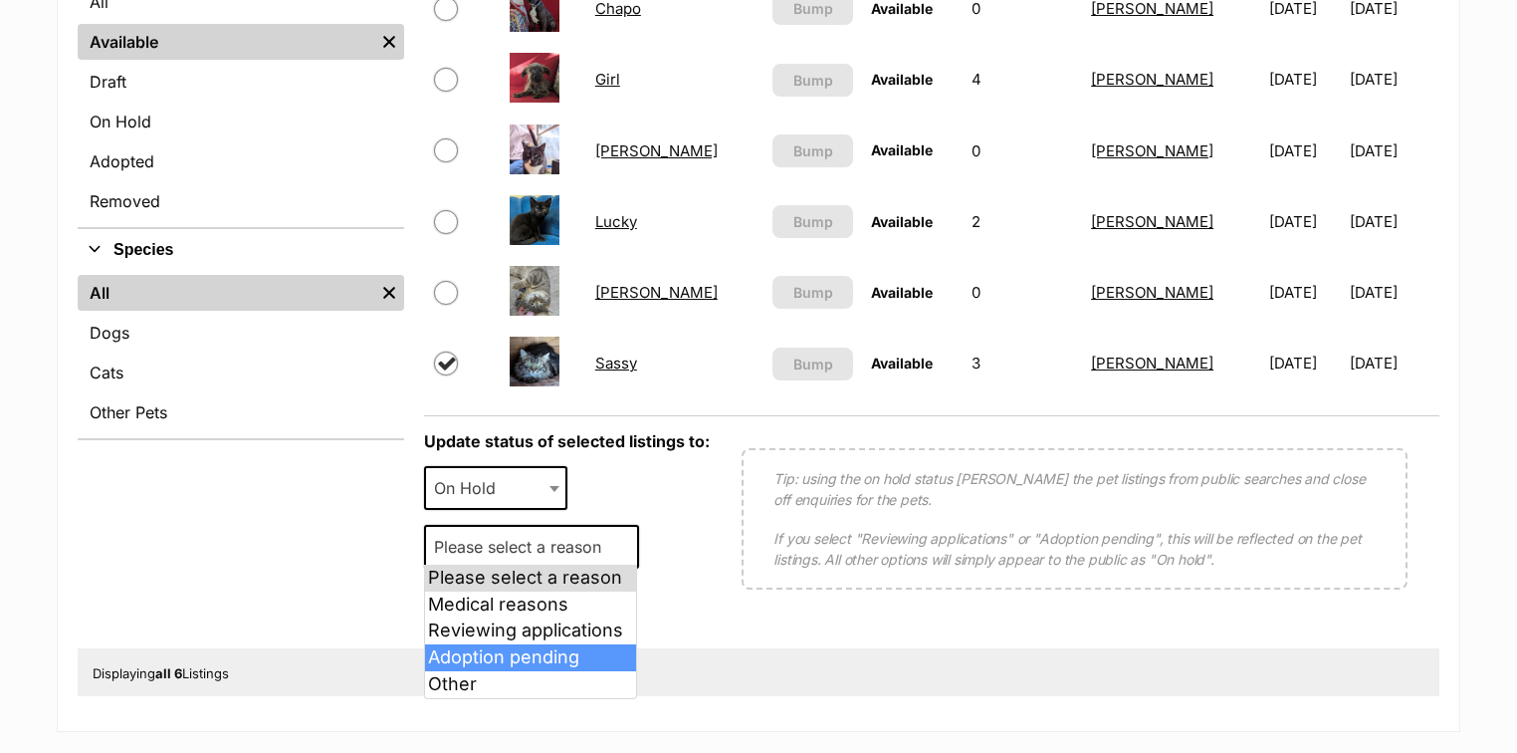
select select "adoption_pending"
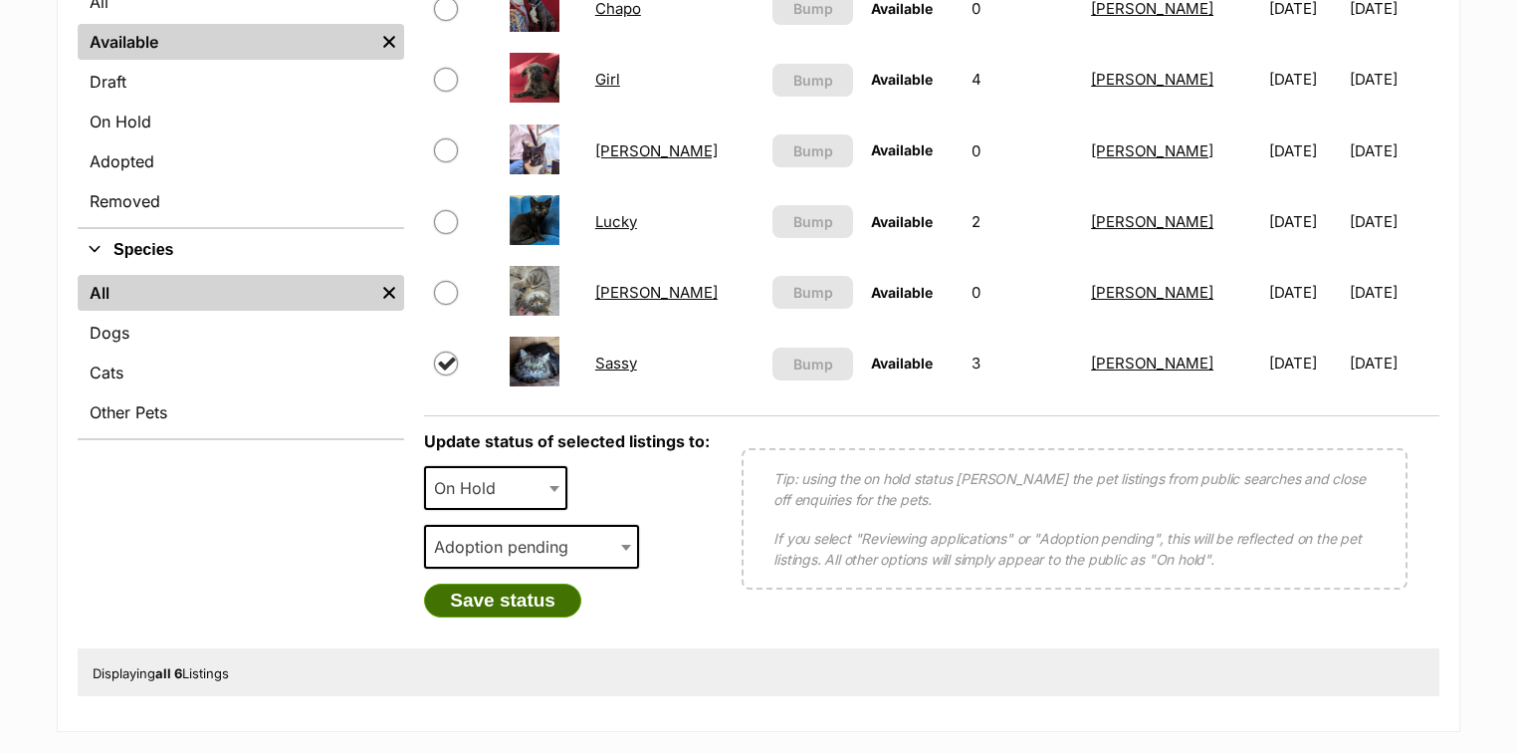
click at [477, 604] on button "Save status" at bounding box center [502, 600] width 157 height 34
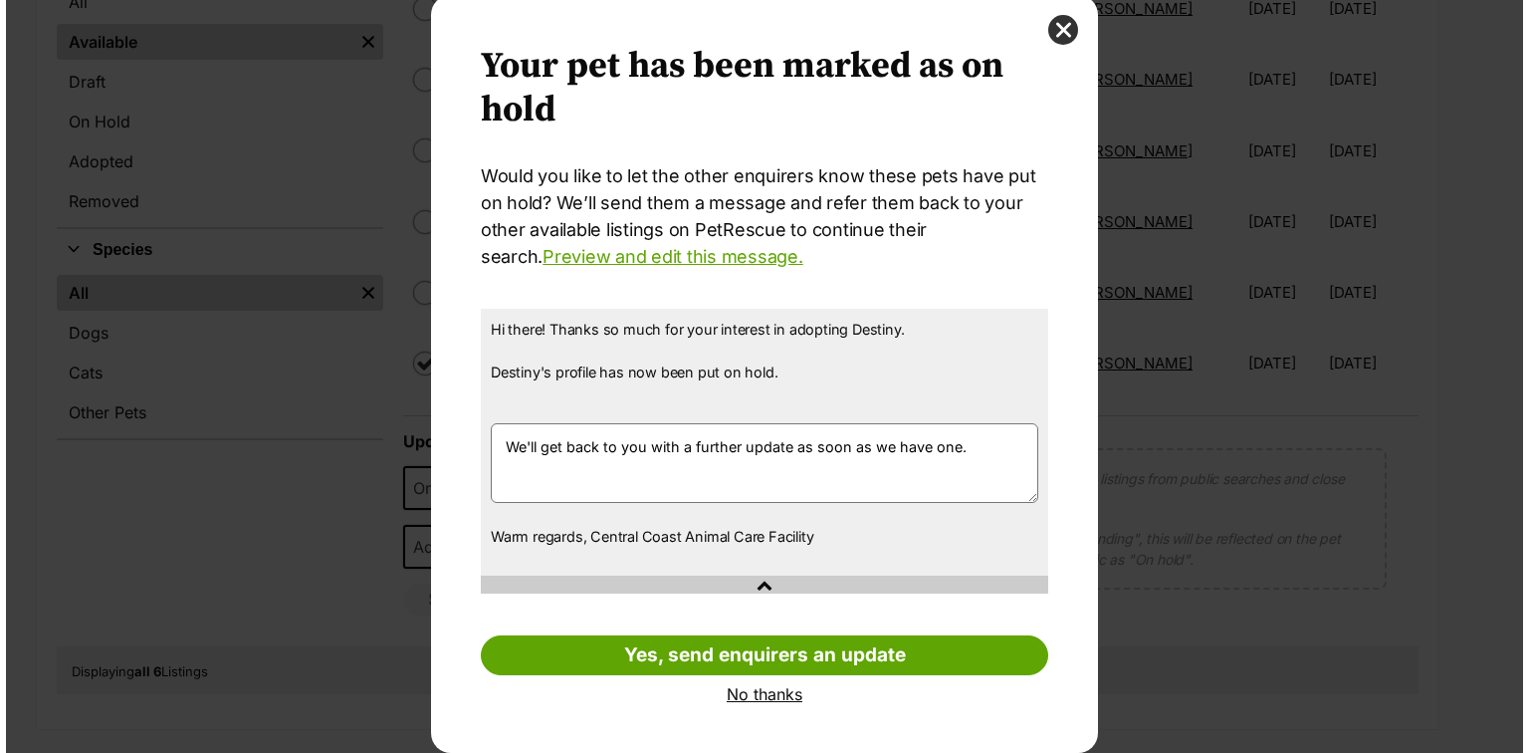
scroll to position [0, 0]
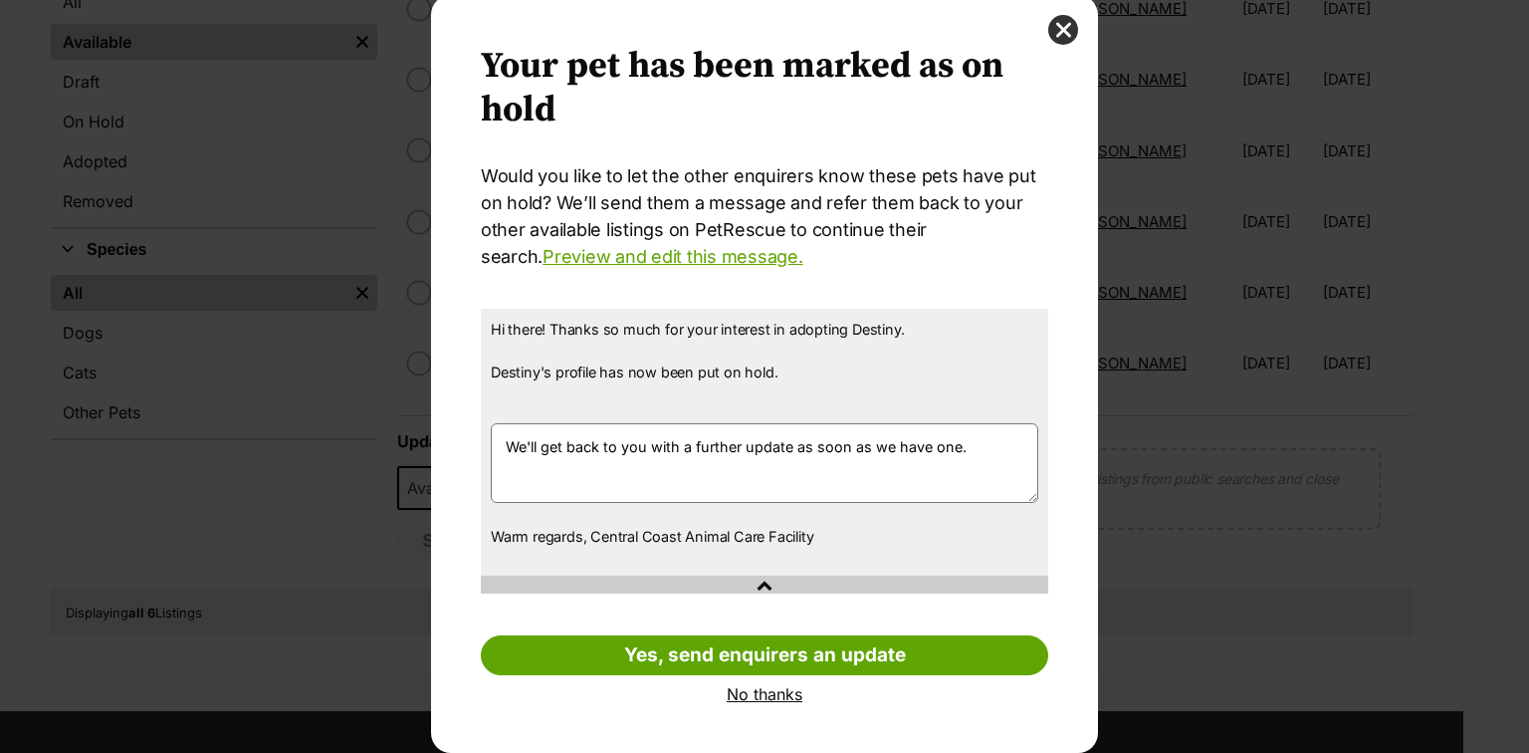
click at [771, 694] on link "No thanks" at bounding box center [764, 694] width 567 height 18
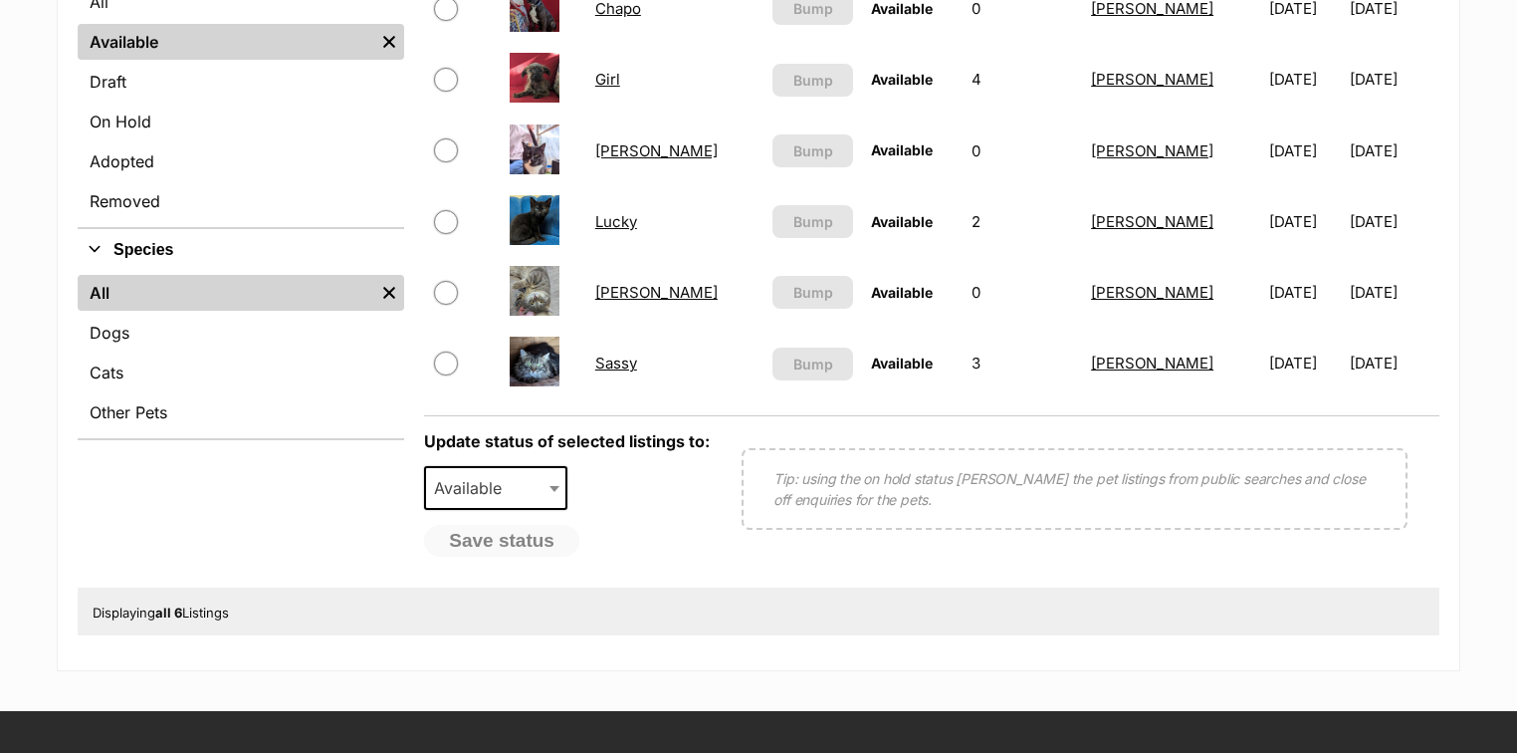
scroll to position [80, 0]
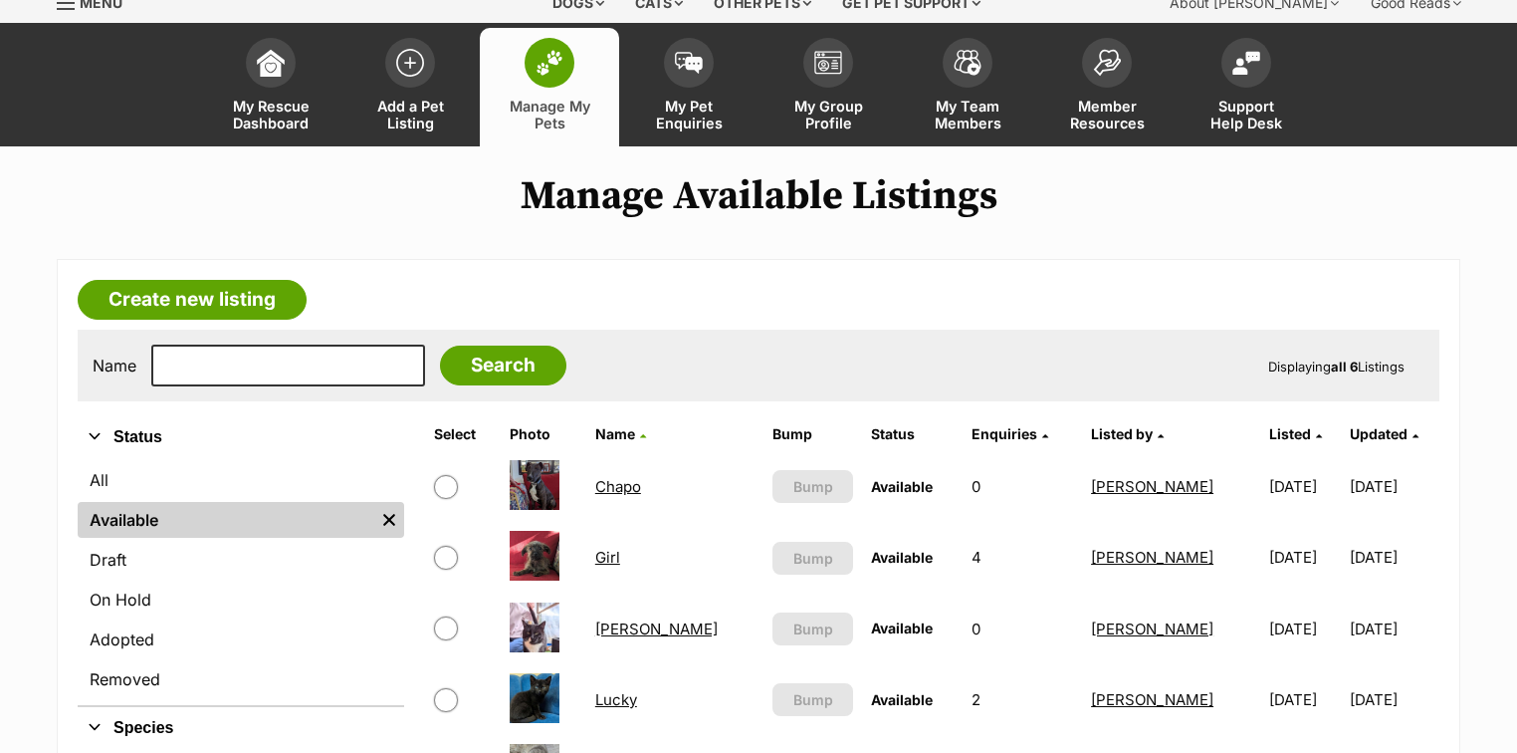
click at [564, 54] on span at bounding box center [550, 63] width 50 height 50
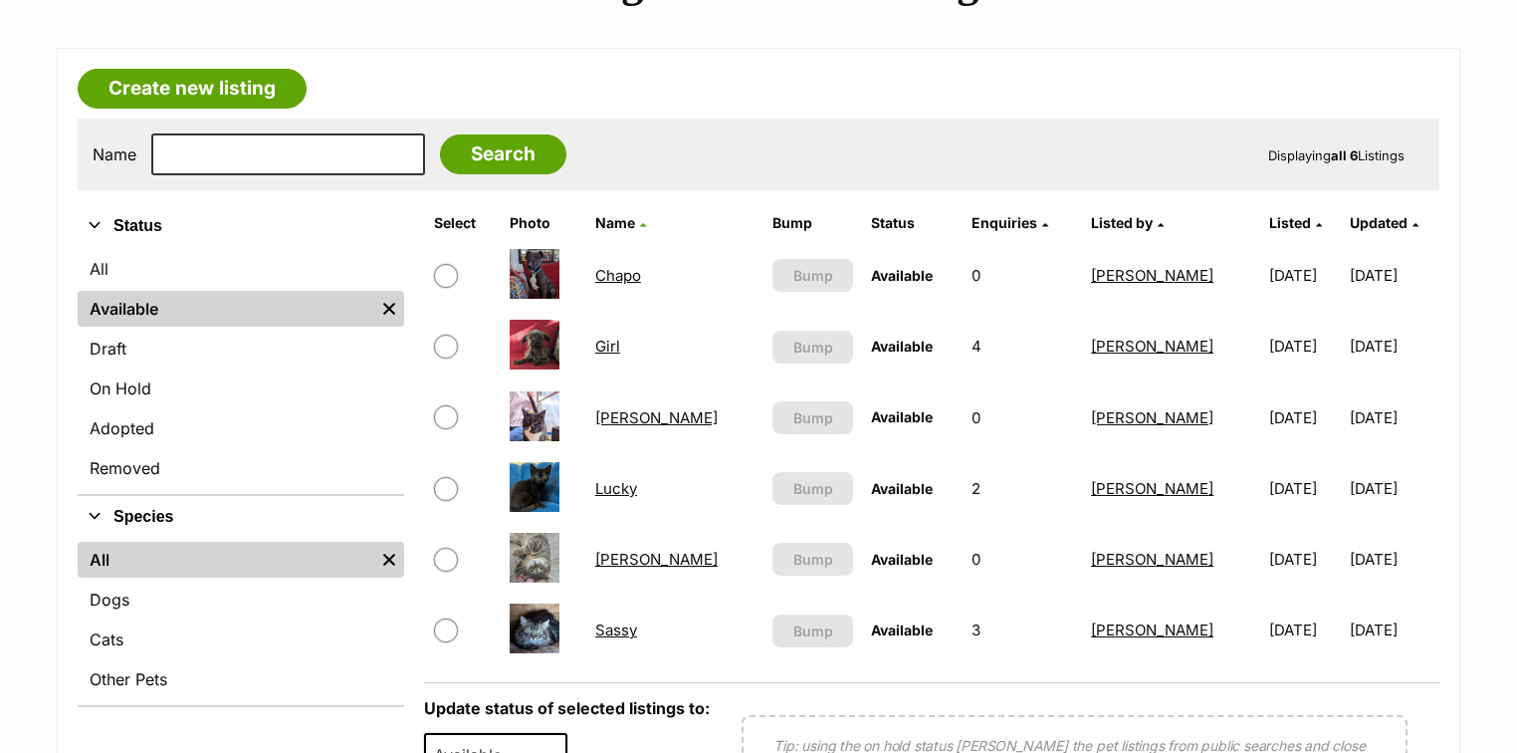
scroll to position [319, 0]
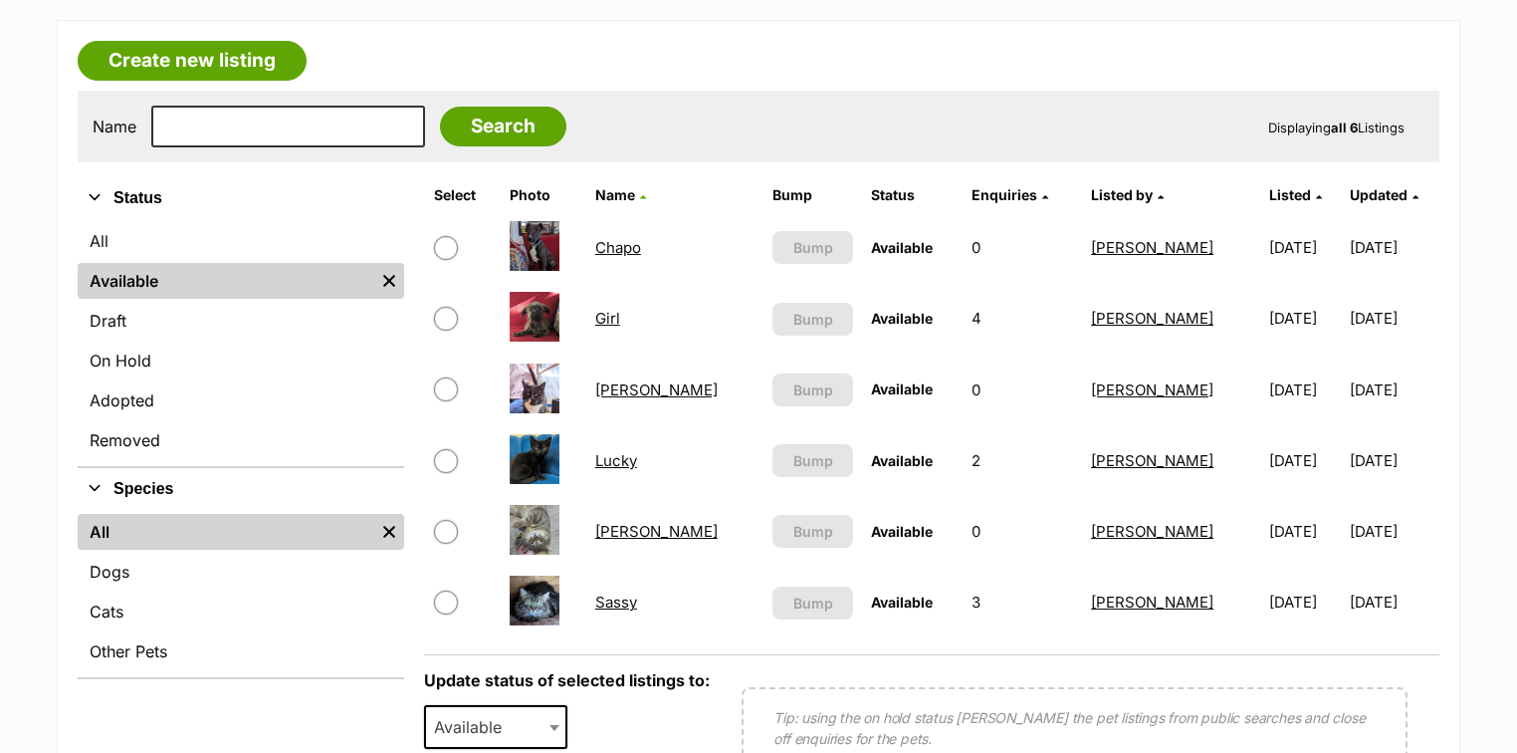
click at [450, 594] on input "checkbox" at bounding box center [446, 602] width 24 height 24
checkbox input "true"
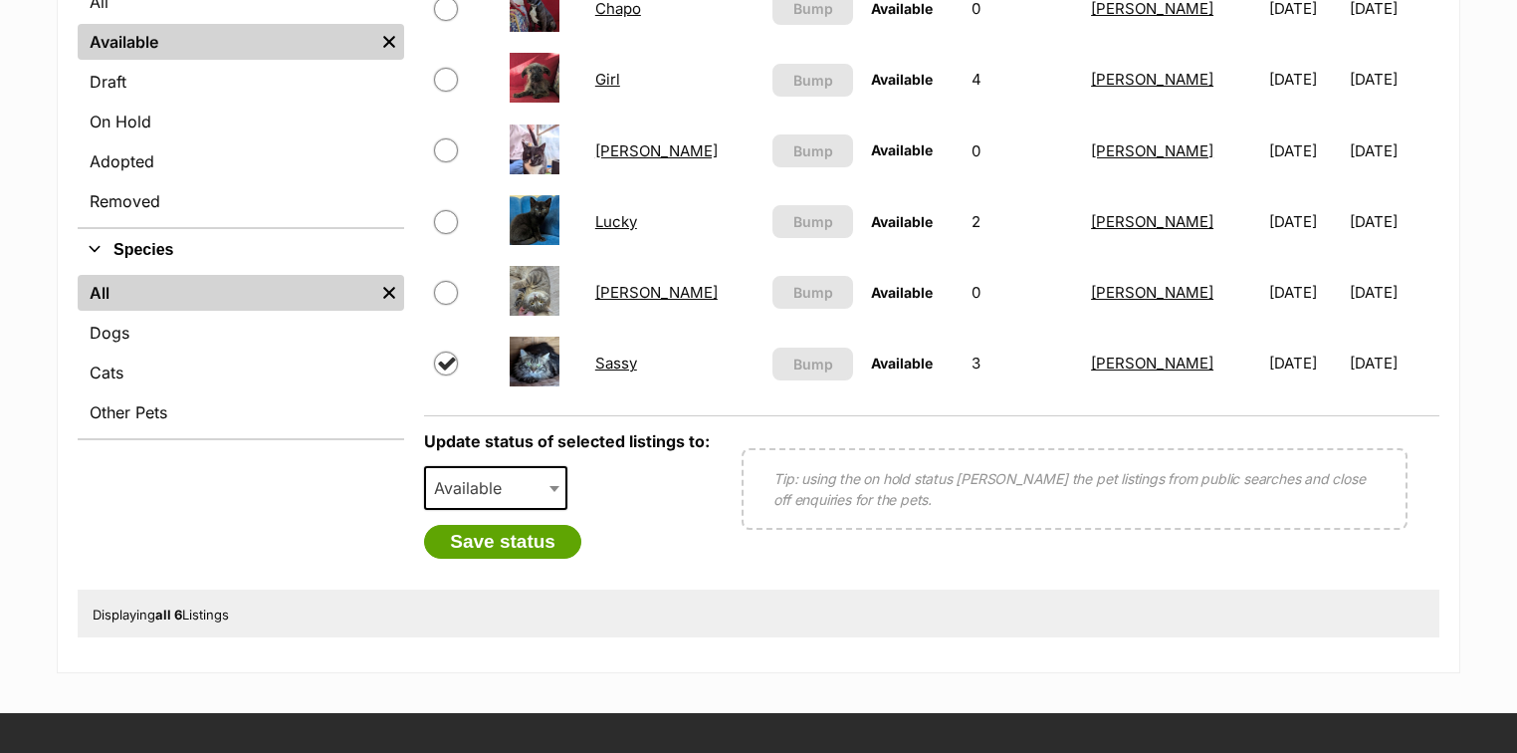
click at [461, 484] on span "Available" at bounding box center [474, 488] width 96 height 28
select select "on_hold"
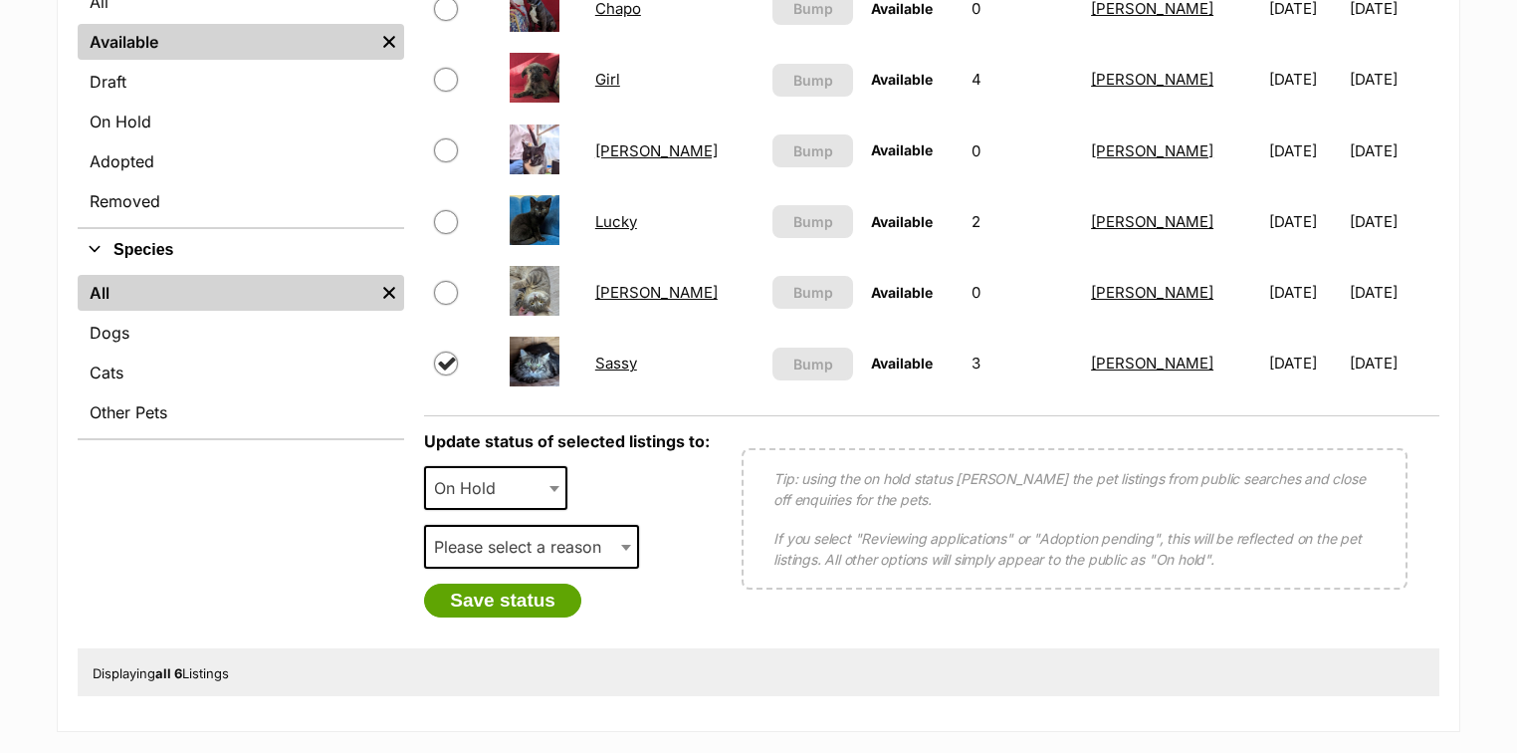
click at [488, 548] on span "Please select a reason" at bounding box center [523, 547] width 195 height 28
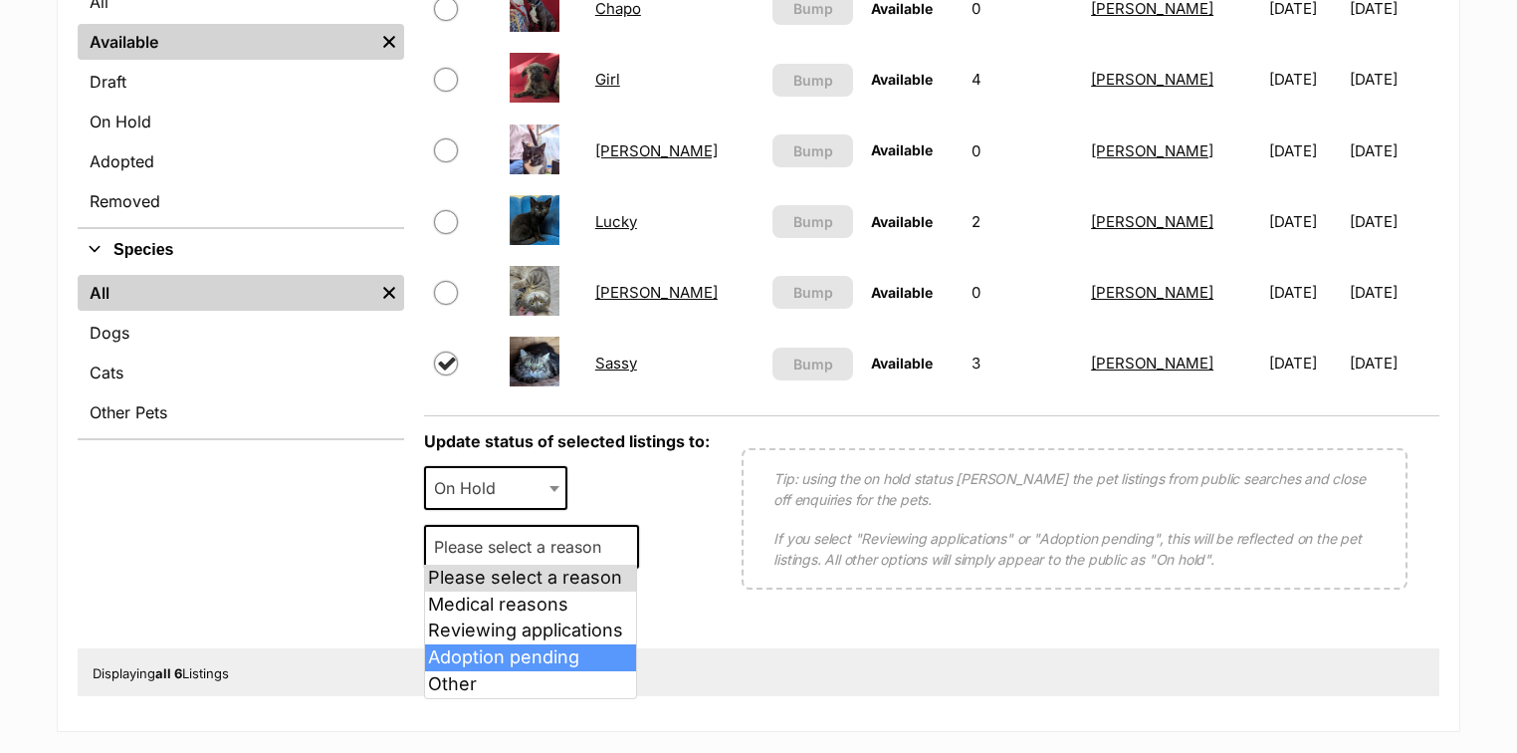
select select "adoption_pending"
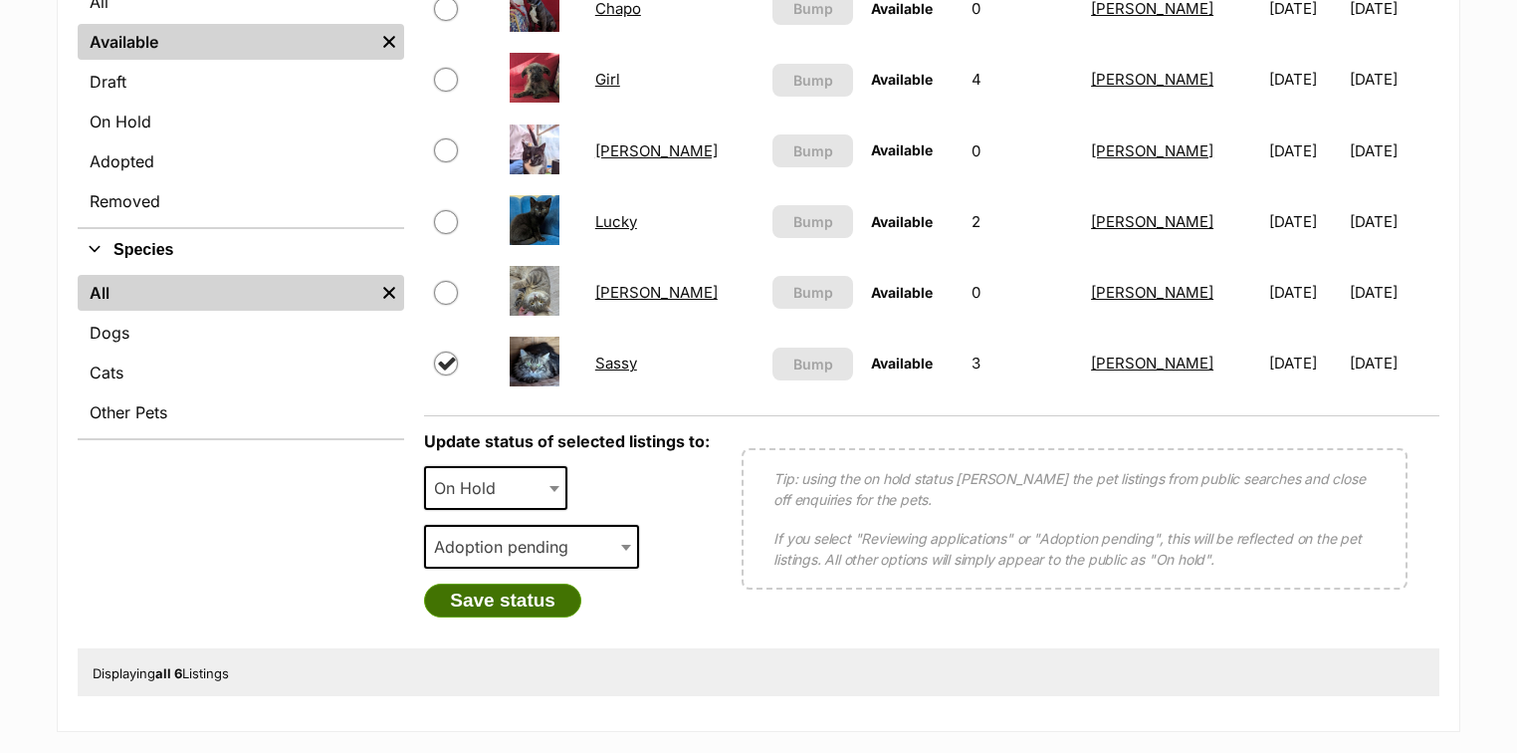
click at [493, 586] on button "Save status" at bounding box center [502, 600] width 157 height 34
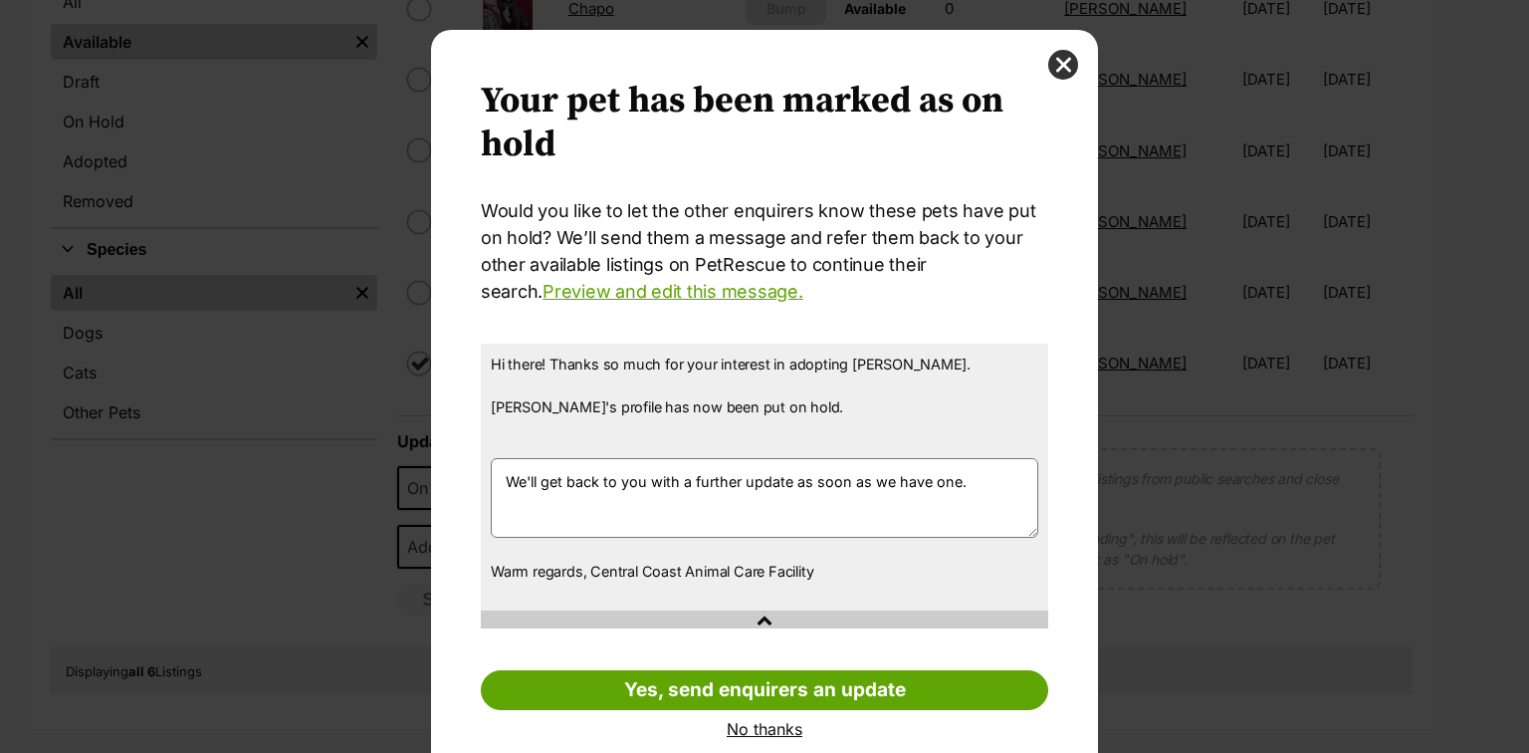
scroll to position [56, 0]
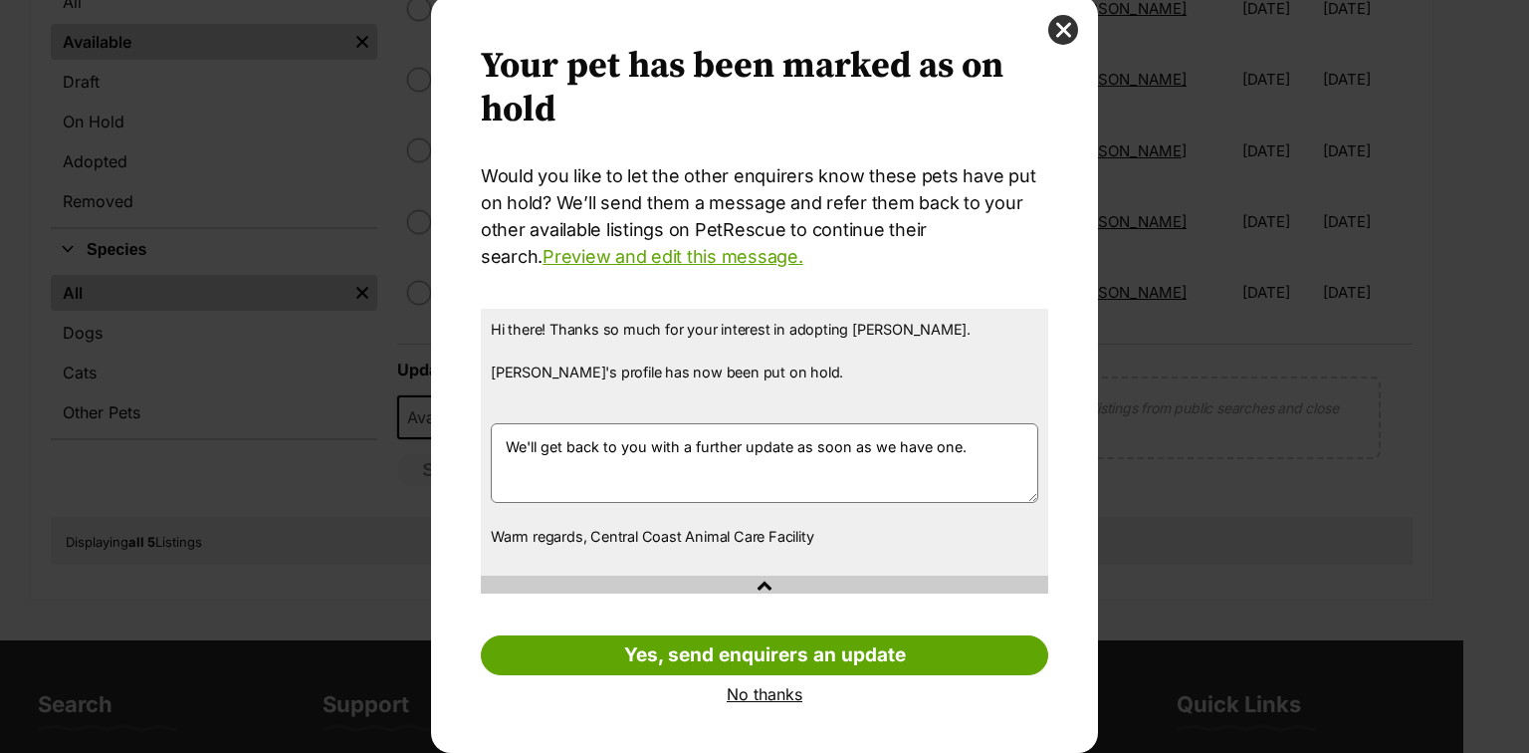
click at [758, 691] on link "No thanks" at bounding box center [764, 694] width 567 height 18
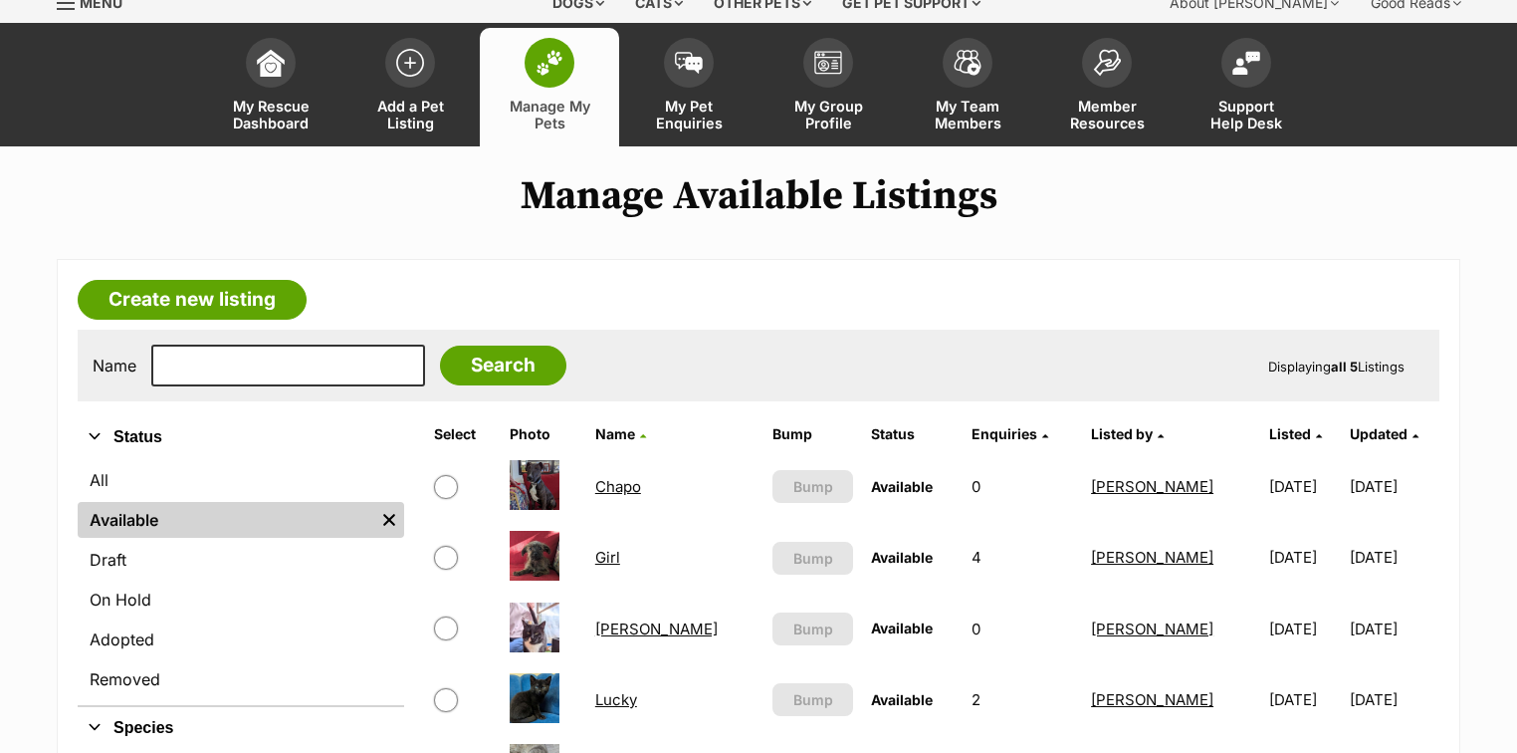
scroll to position [398, 0]
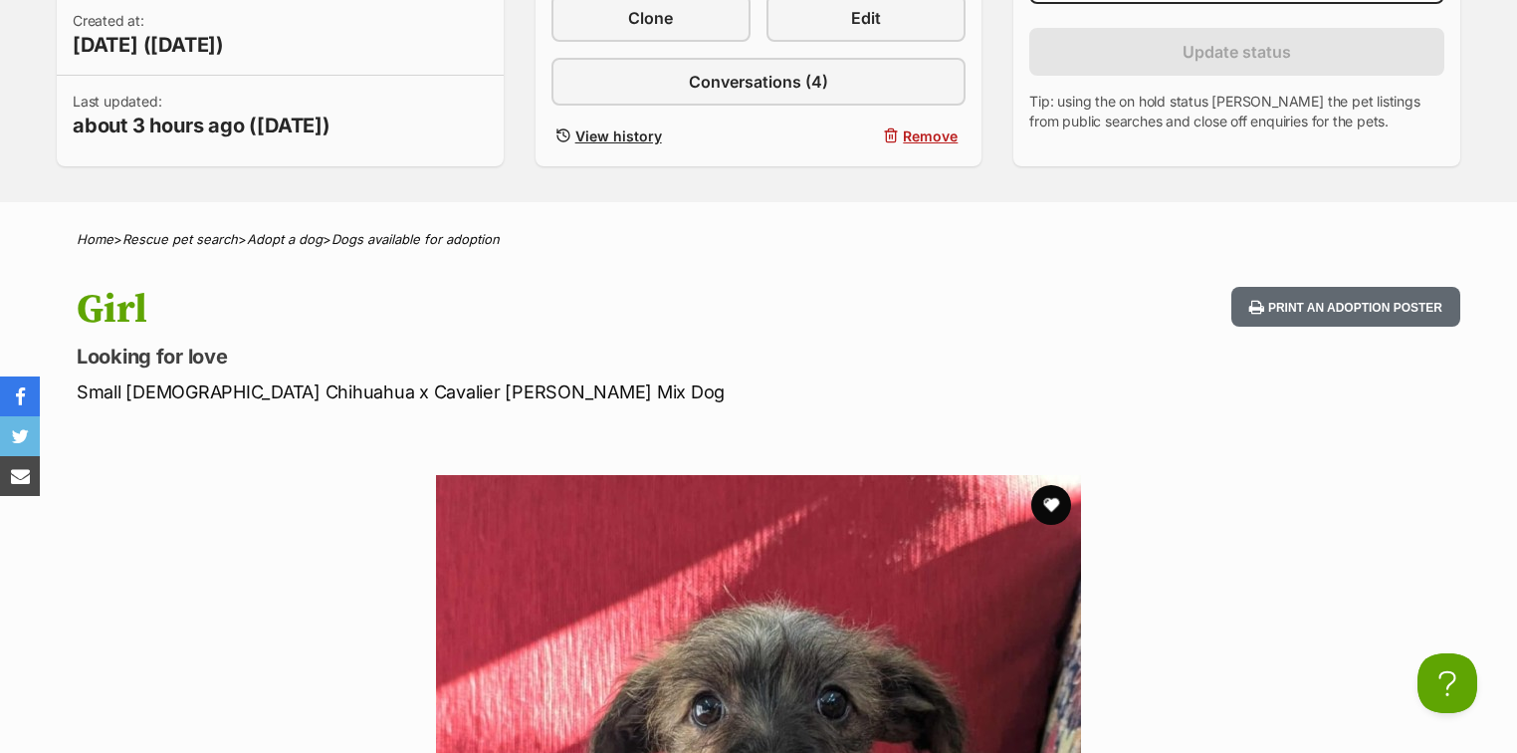
scroll to position [558, 0]
